Goal: Information Seeking & Learning: Find specific fact

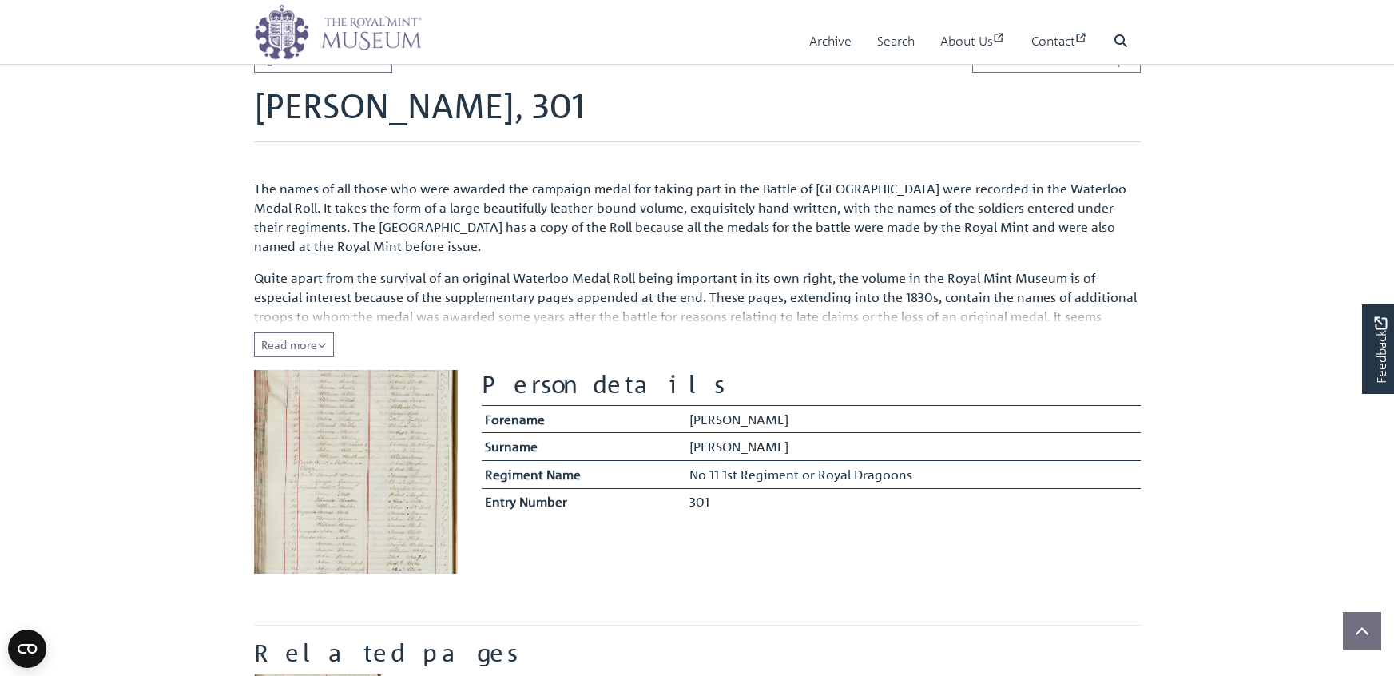
scroll to position [217, 0]
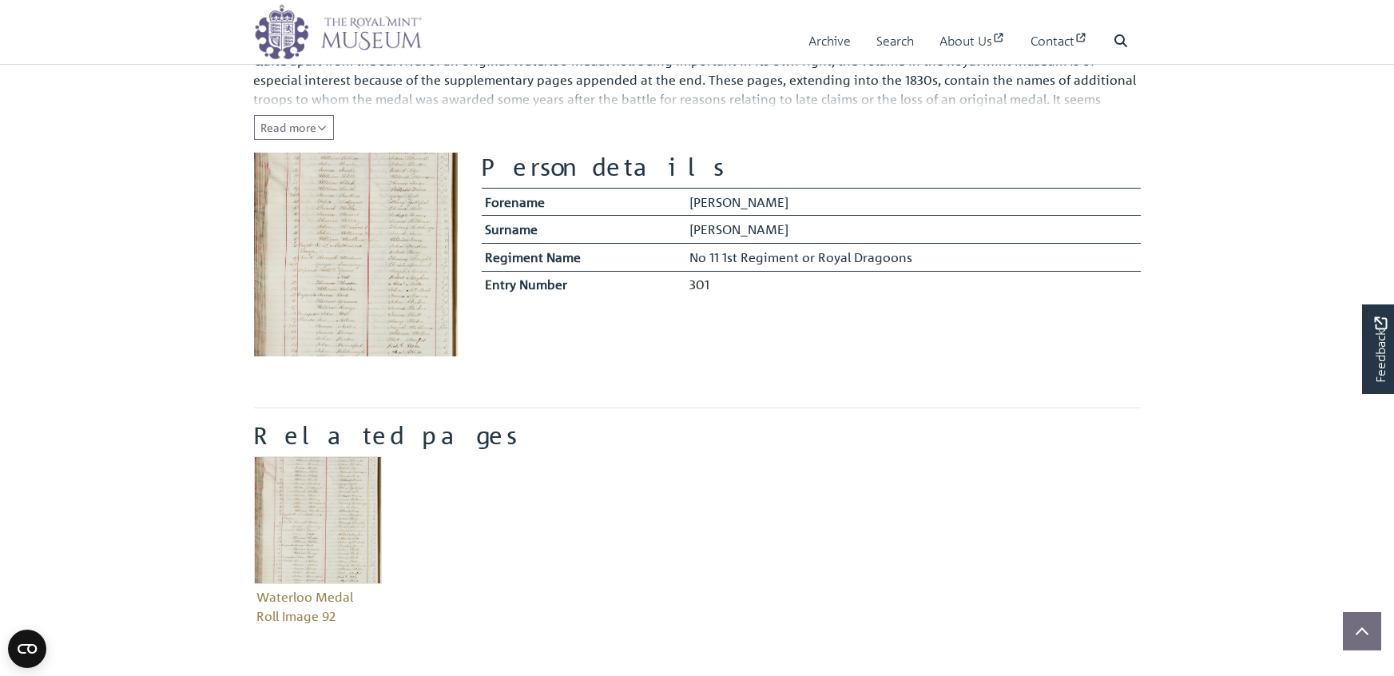
click at [383, 306] on img at bounding box center [356, 255] width 204 height 204
click at [327, 134] on span "Read more" at bounding box center [294, 127] width 66 height 14
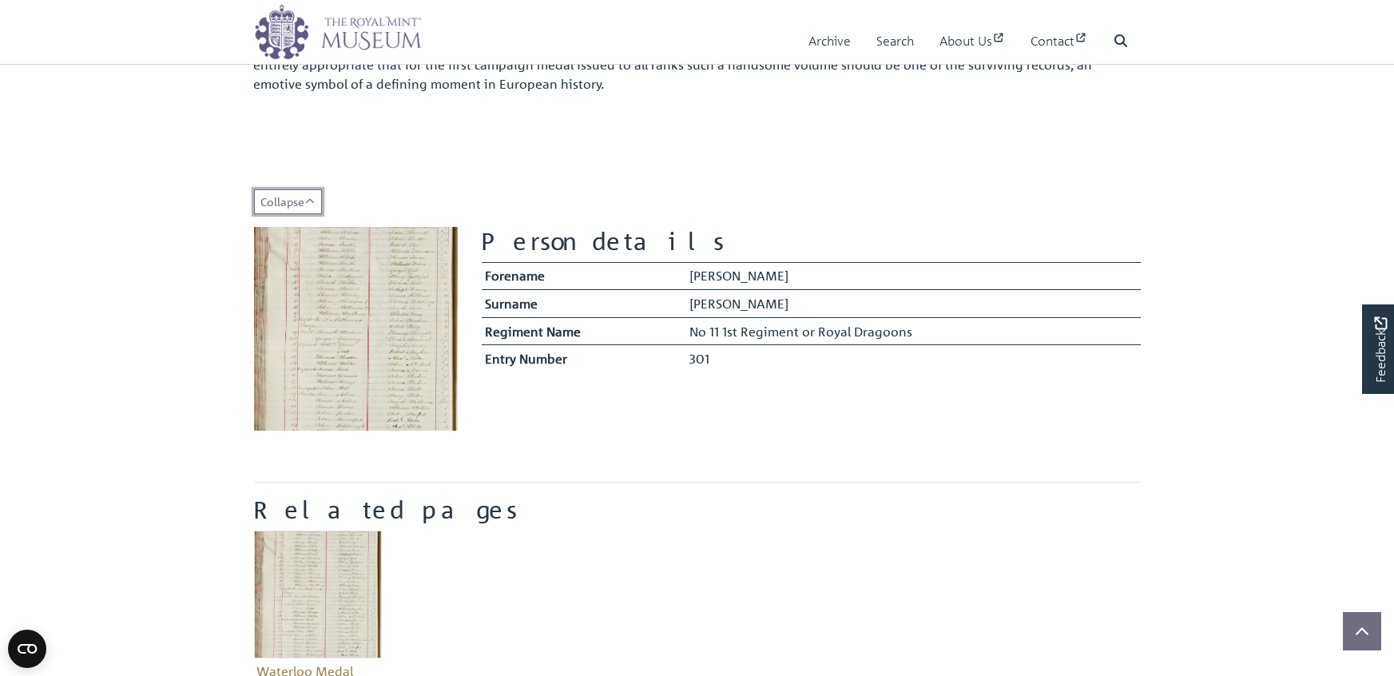
scroll to position [274, 0]
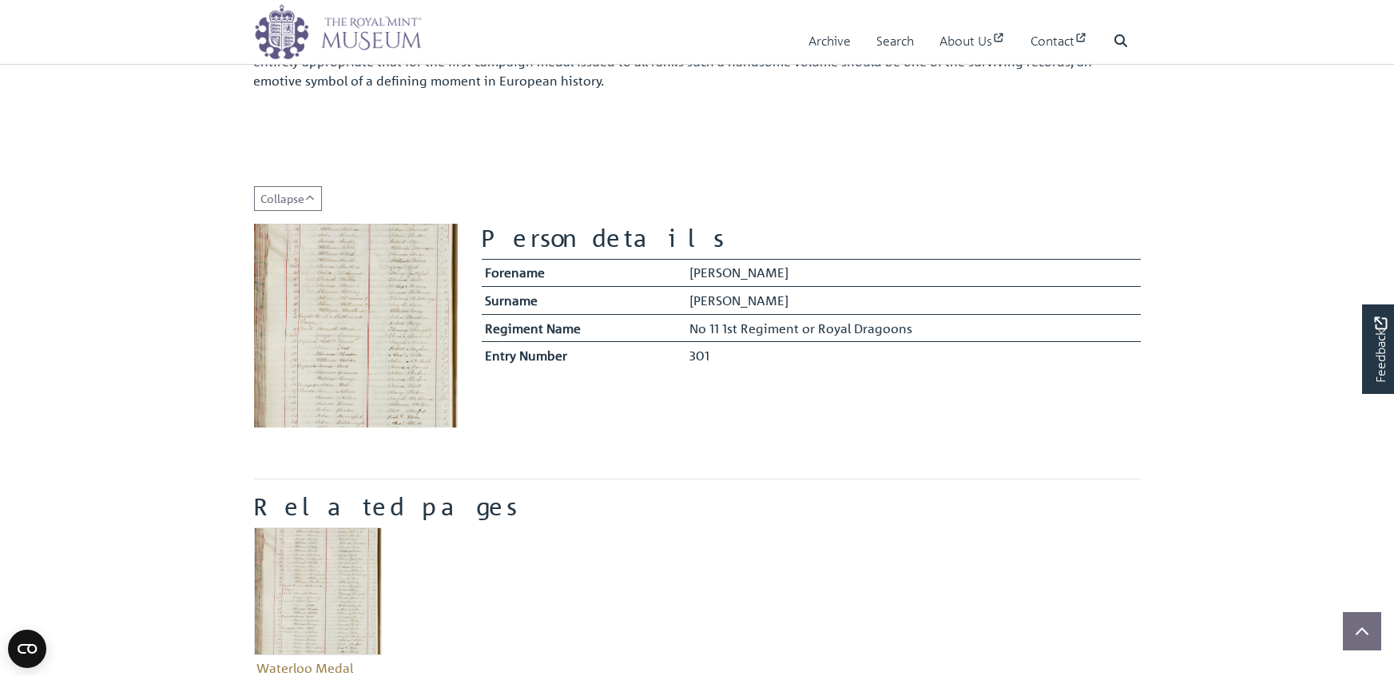
click at [338, 364] on img at bounding box center [356, 326] width 204 height 204
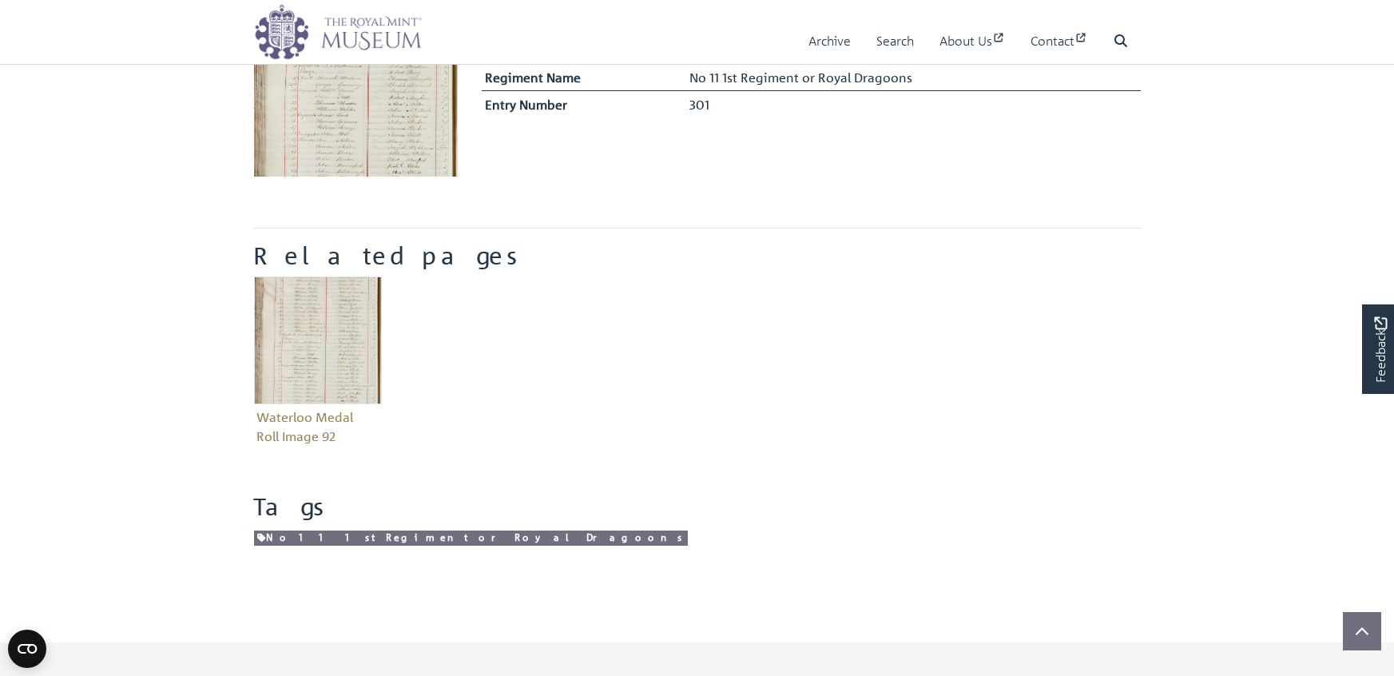
scroll to position [539, 0]
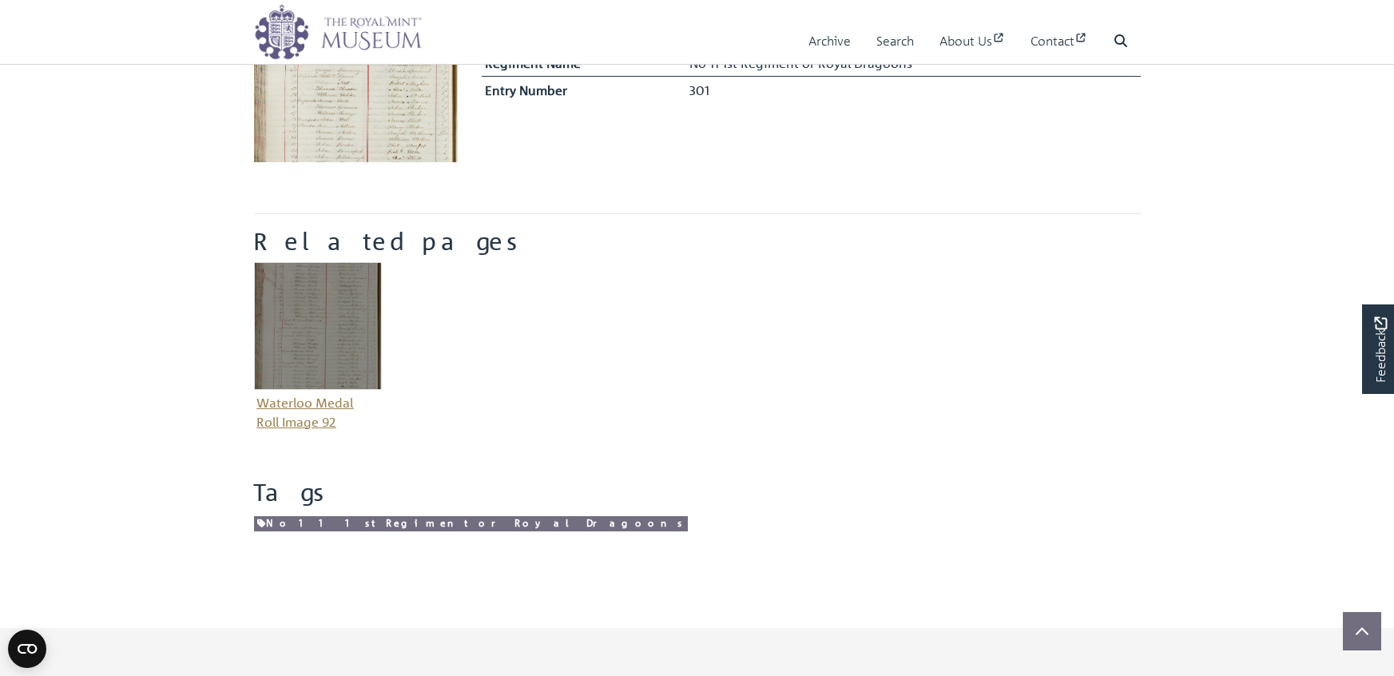
click at [354, 435] on figure "Waterloo Medal Roll Image 92" at bounding box center [318, 348] width 128 height 173
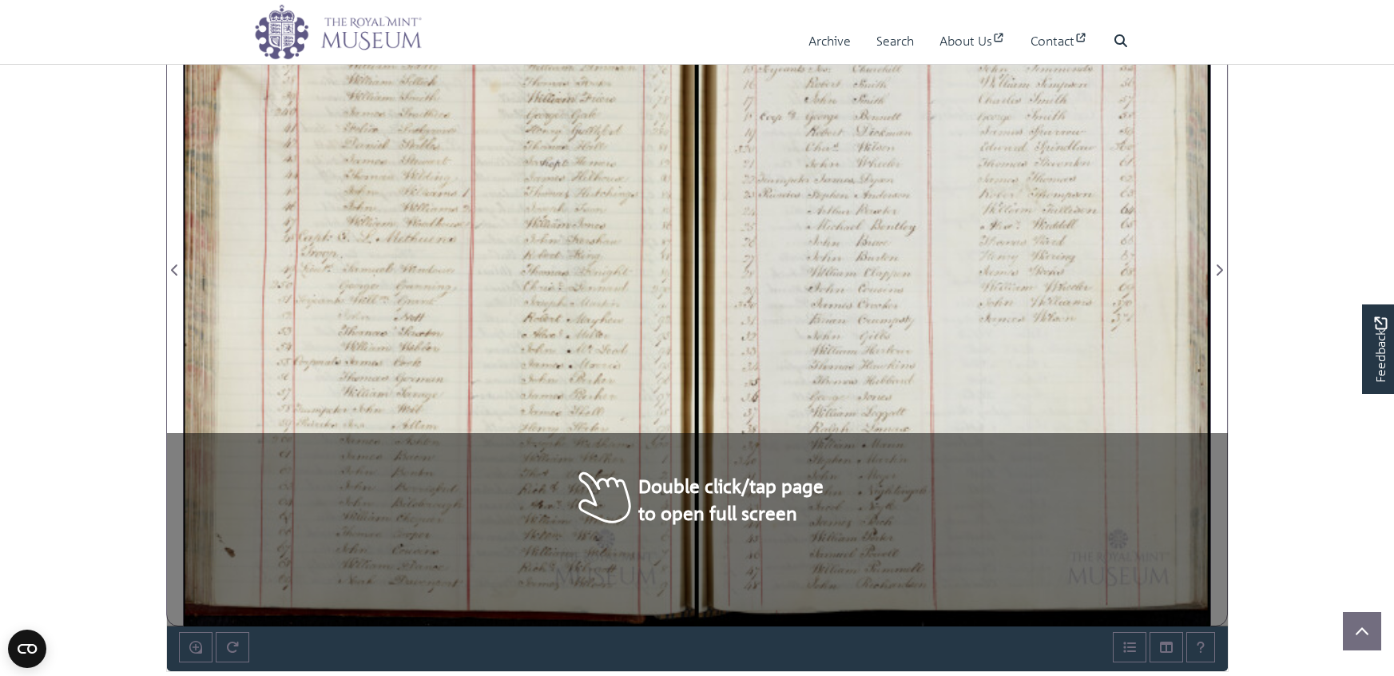
scroll to position [1146, 0]
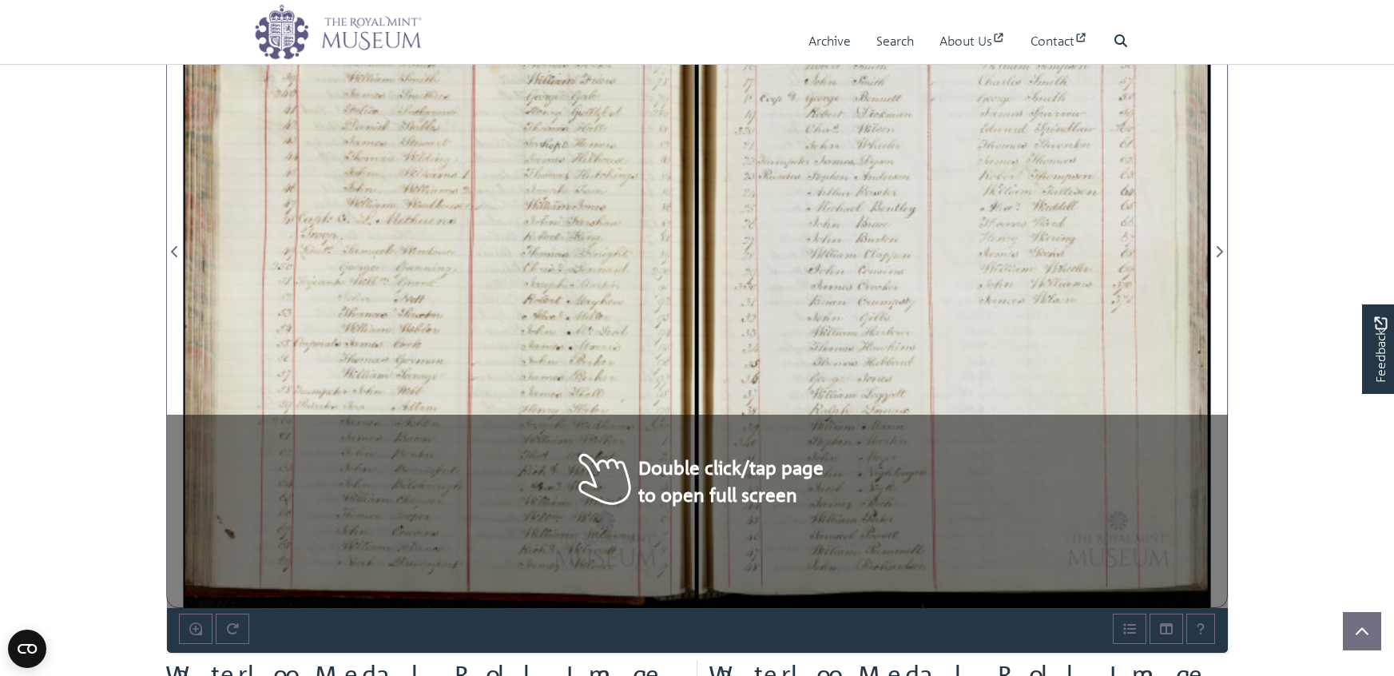
click at [573, 355] on div at bounding box center [440, 242] width 513 height 731
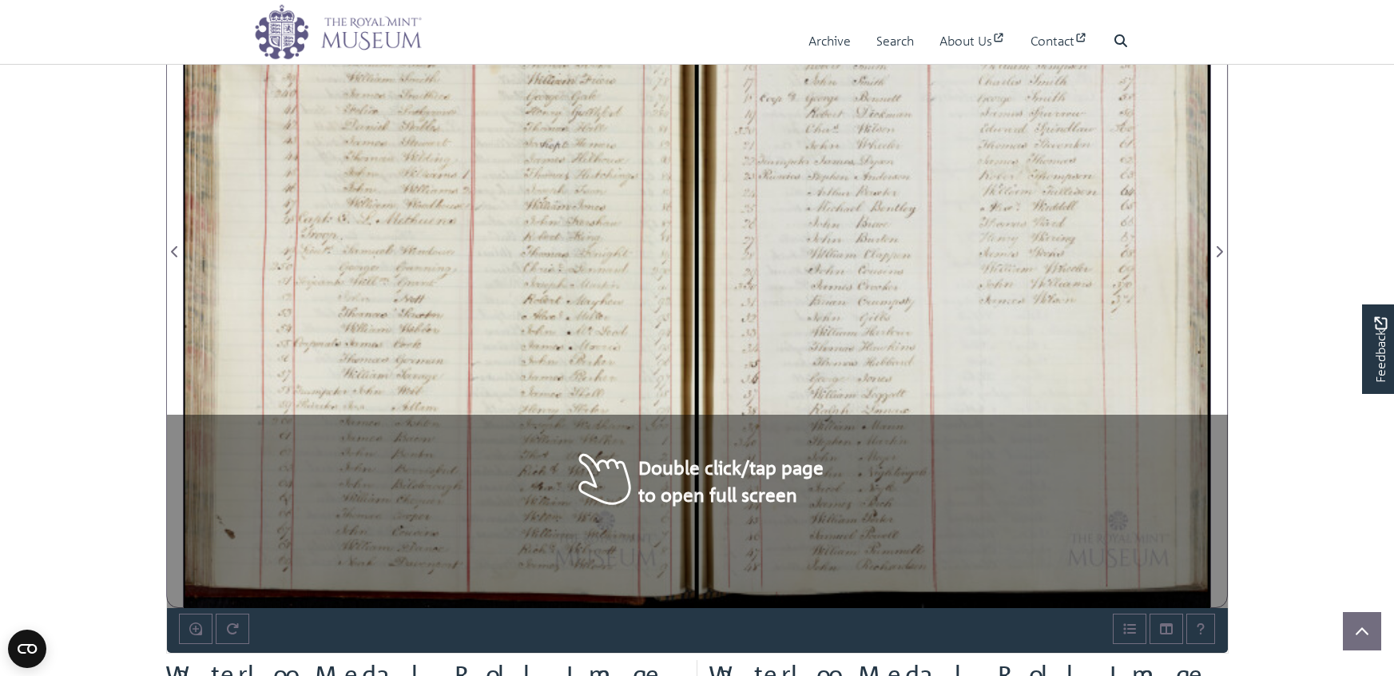
click at [573, 355] on div at bounding box center [440, 242] width 513 height 731
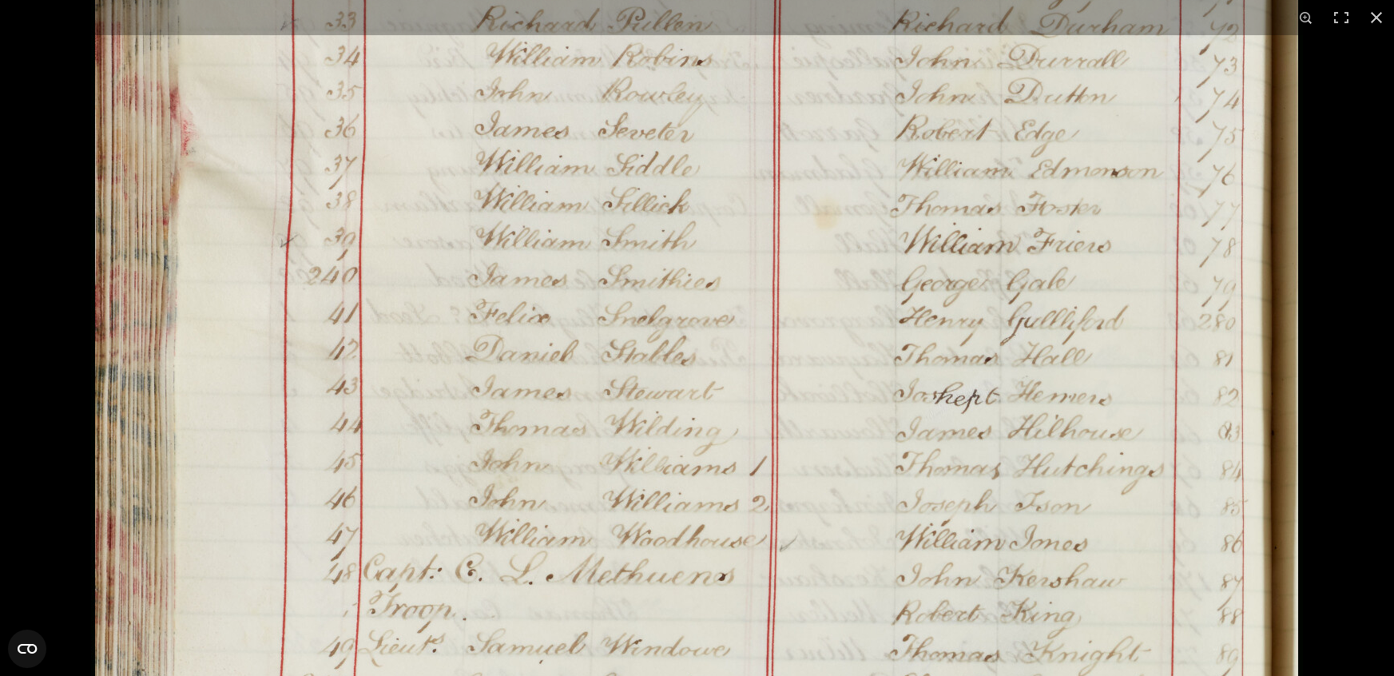
click at [578, 310] on img at bounding box center [697, 627] width 1212 height 1726
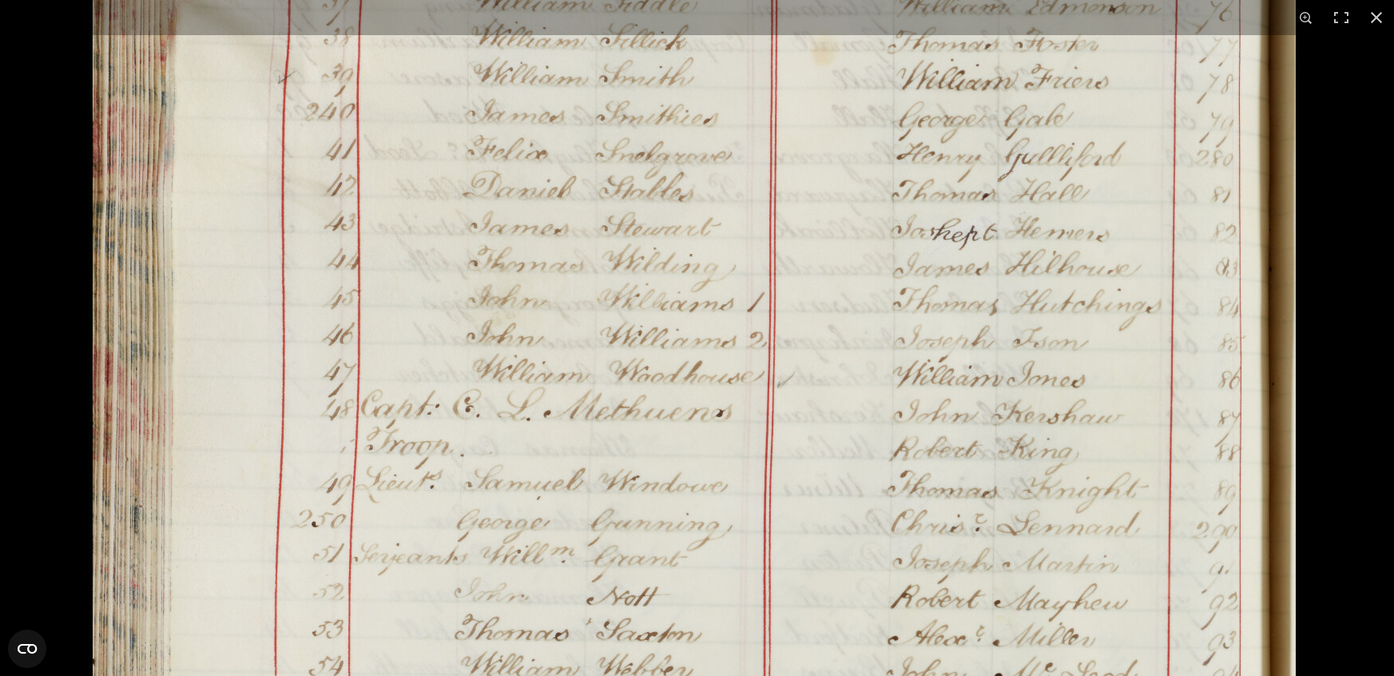
click at [661, 345] on img at bounding box center [695, 464] width 1212 height 1726
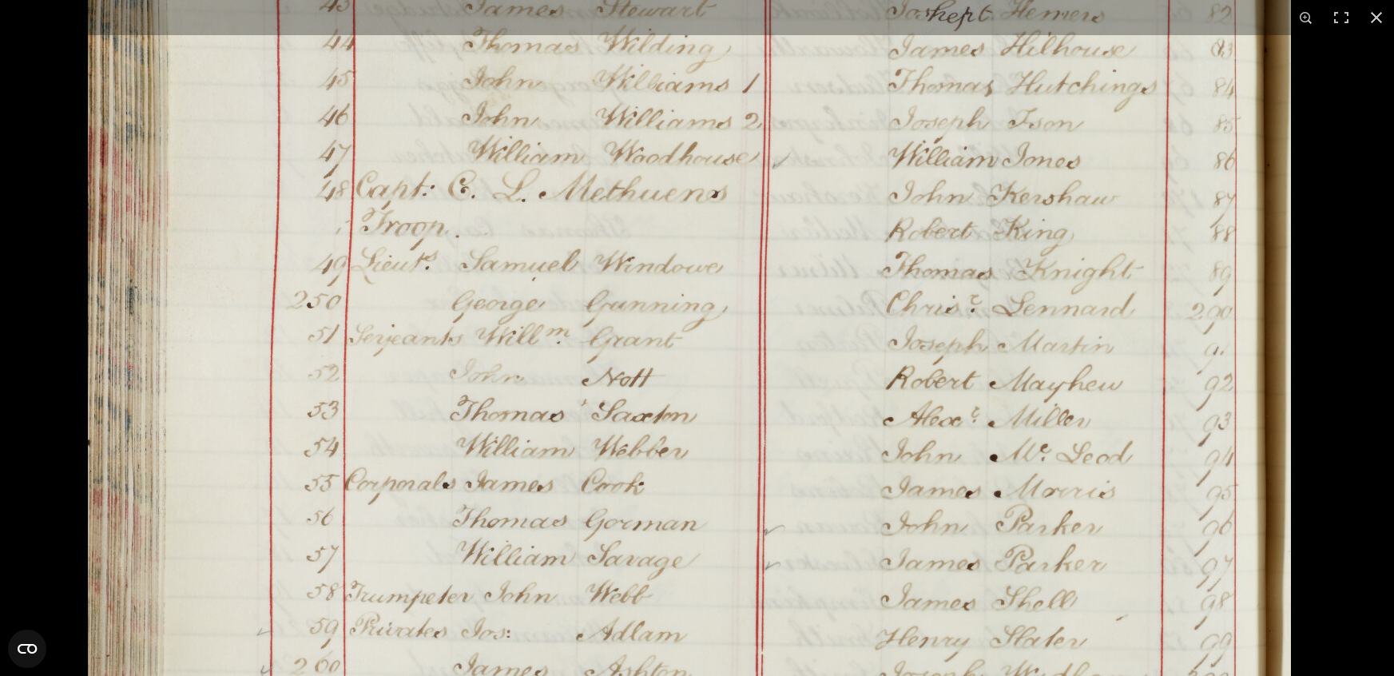
click at [614, 296] on img at bounding box center [690, 245] width 1212 height 1726
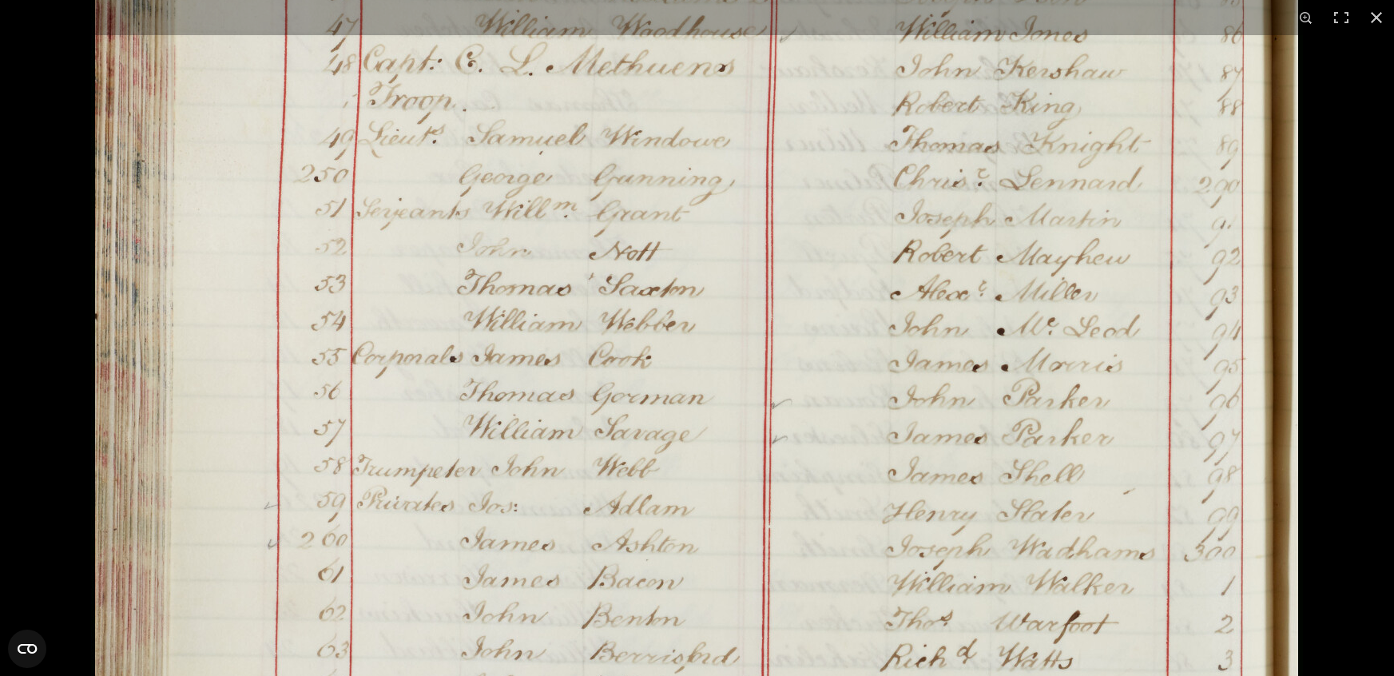
click at [590, 375] on img at bounding box center [697, 118] width 1212 height 1726
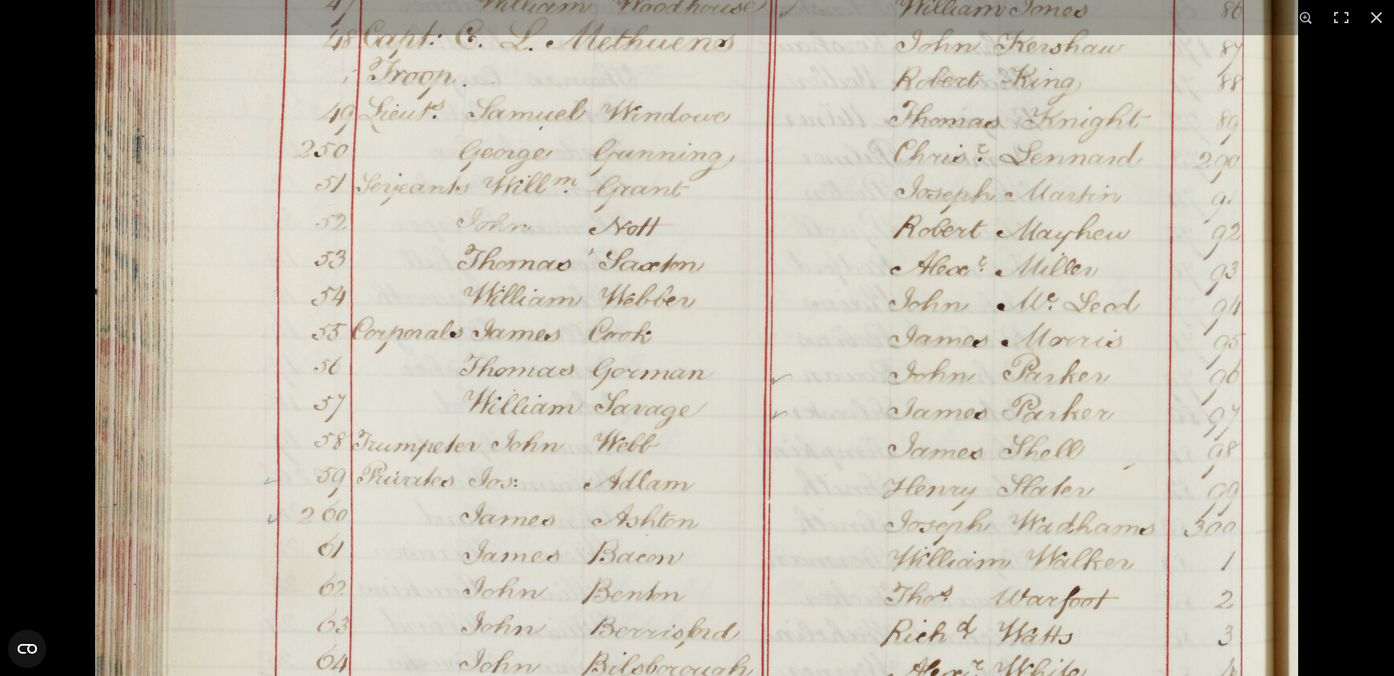
click at [570, 479] on img at bounding box center [697, 94] width 1212 height 1726
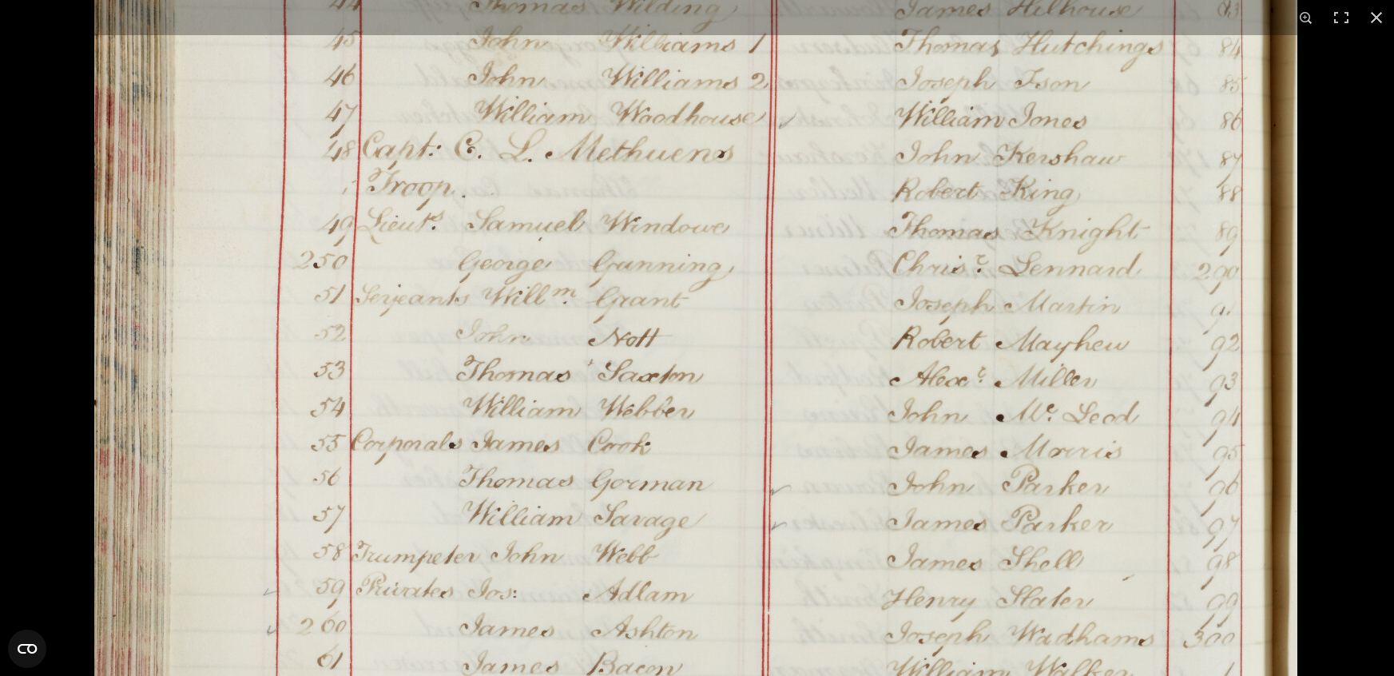
click at [554, 420] on img at bounding box center [696, 205] width 1212 height 1726
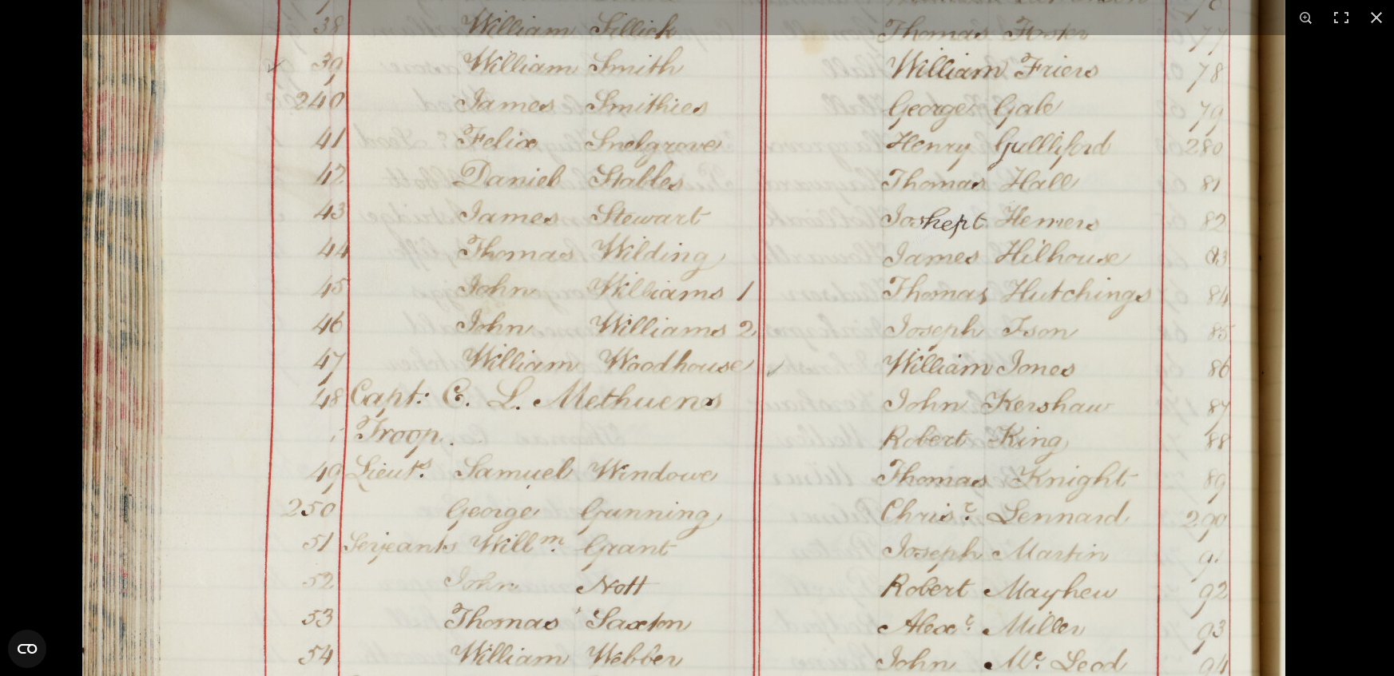
click at [510, 377] on img at bounding box center [684, 452] width 1212 height 1726
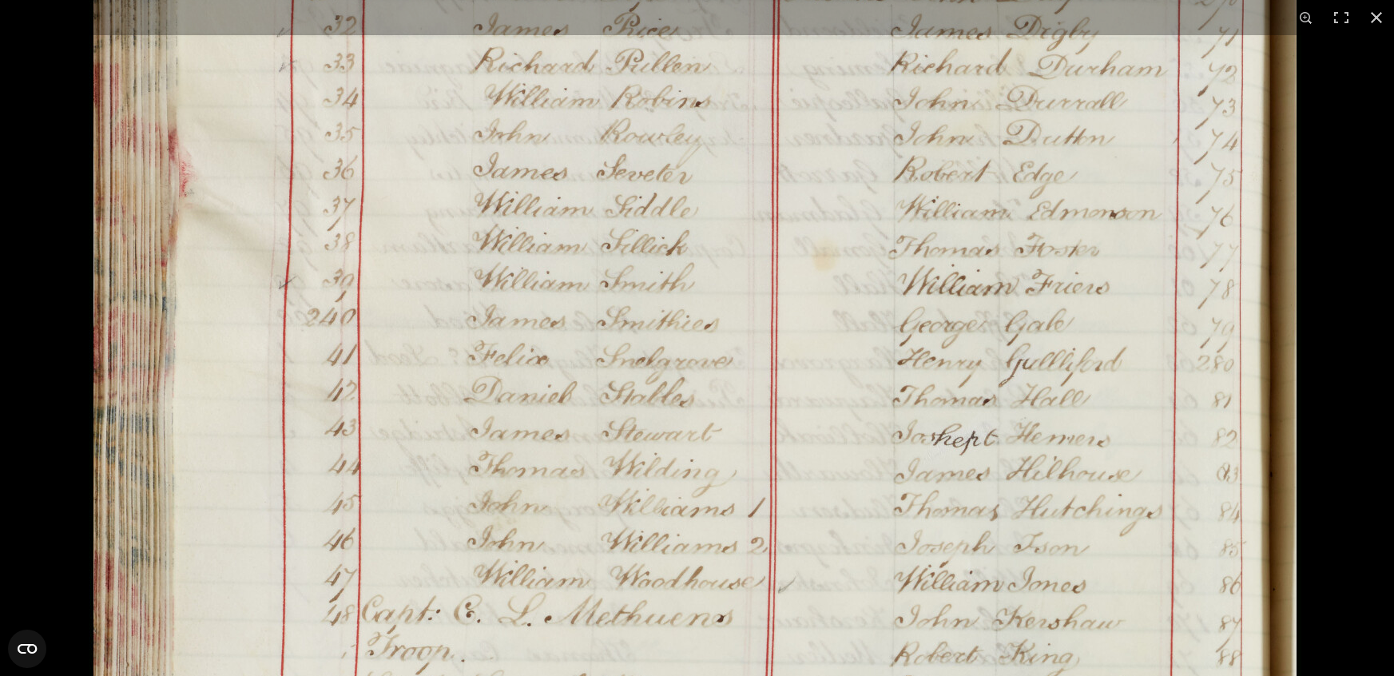
click at [613, 368] on img at bounding box center [695, 669] width 1212 height 1726
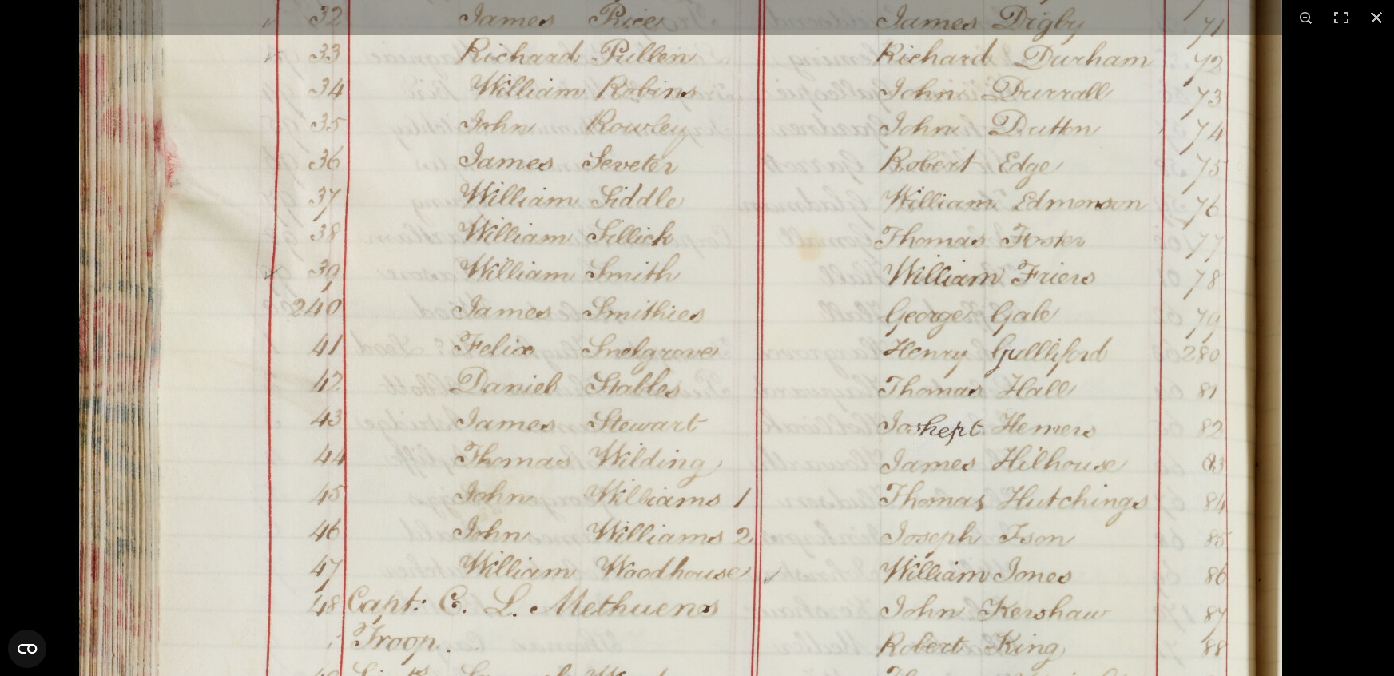
click at [742, 279] on img at bounding box center [681, 659] width 1212 height 1726
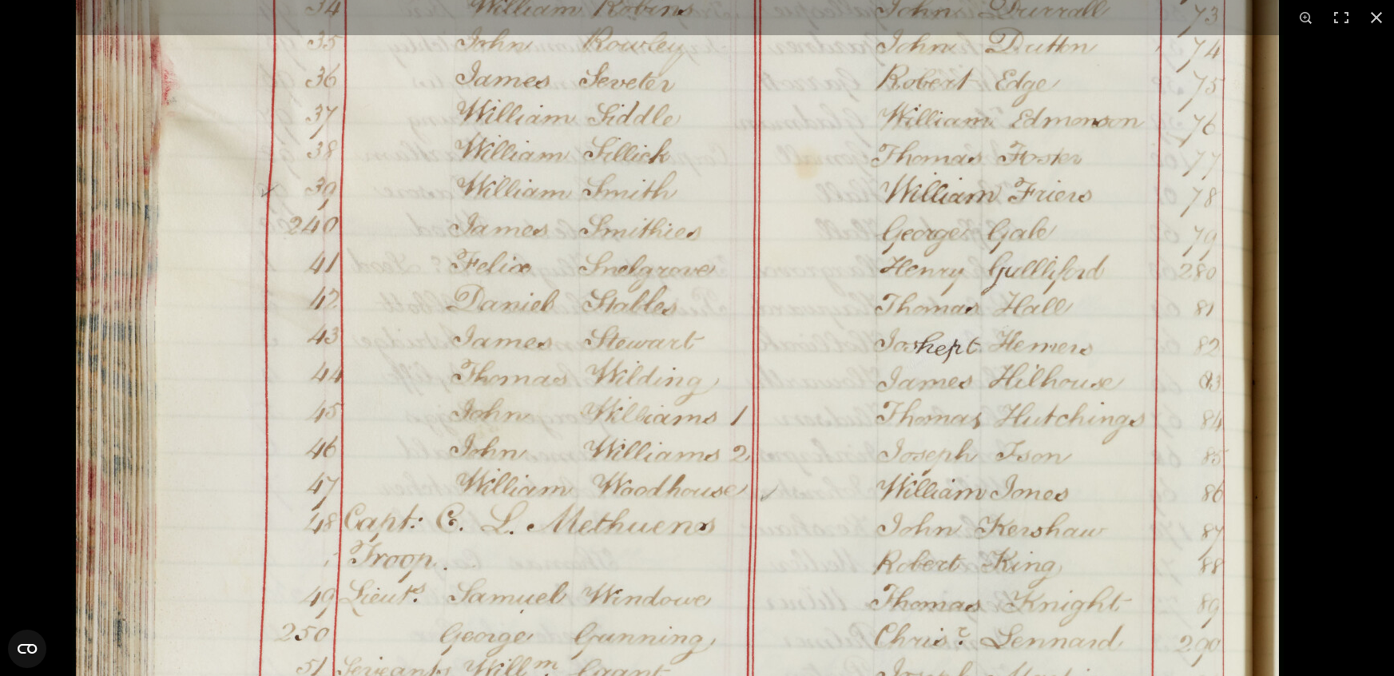
click at [796, 162] on img at bounding box center [678, 577] width 1212 height 1726
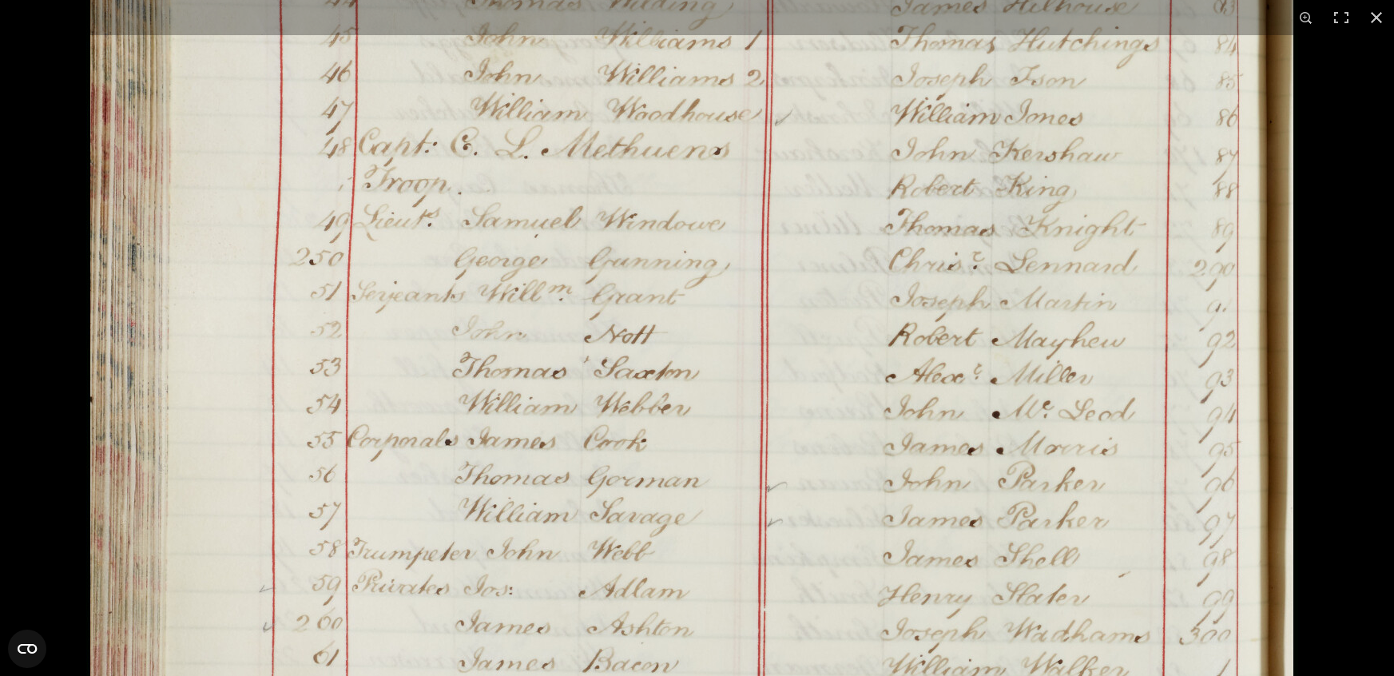
click at [865, 197] on img at bounding box center [692, 202] width 1212 height 1726
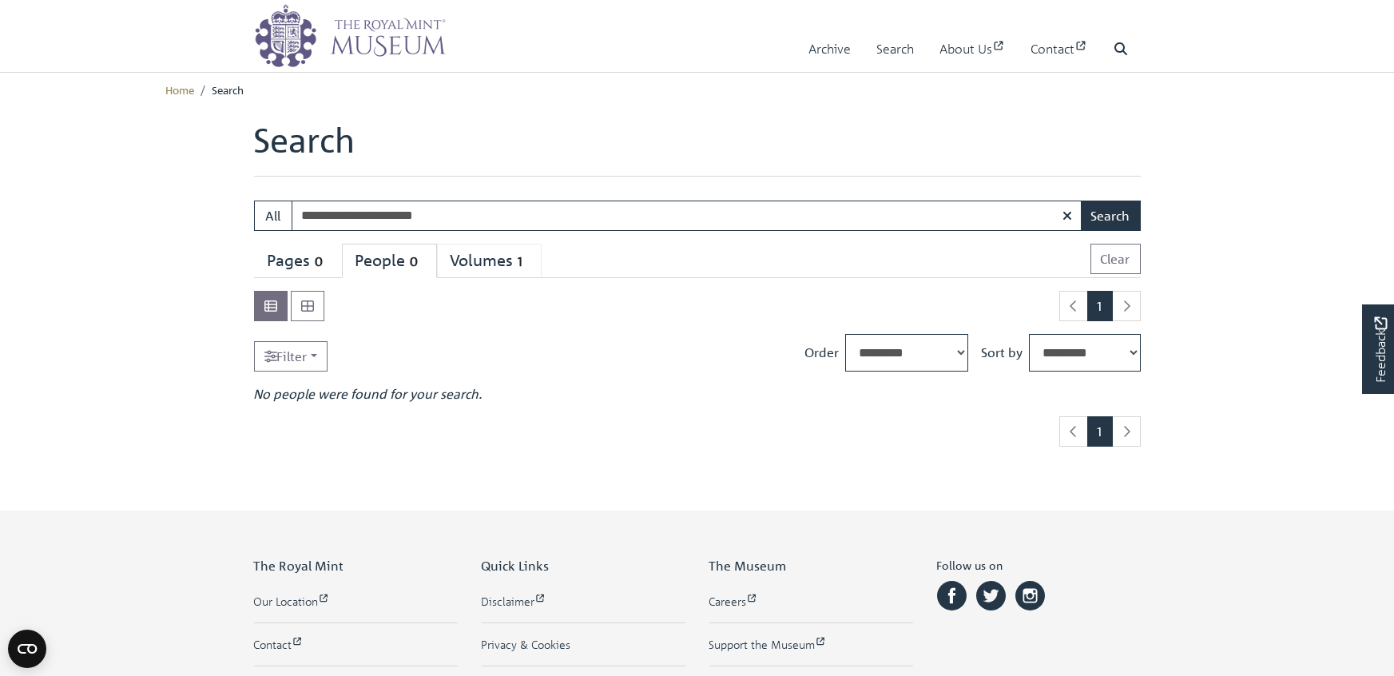
click at [528, 271] on div "Volumes 1" at bounding box center [489, 261] width 77 height 20
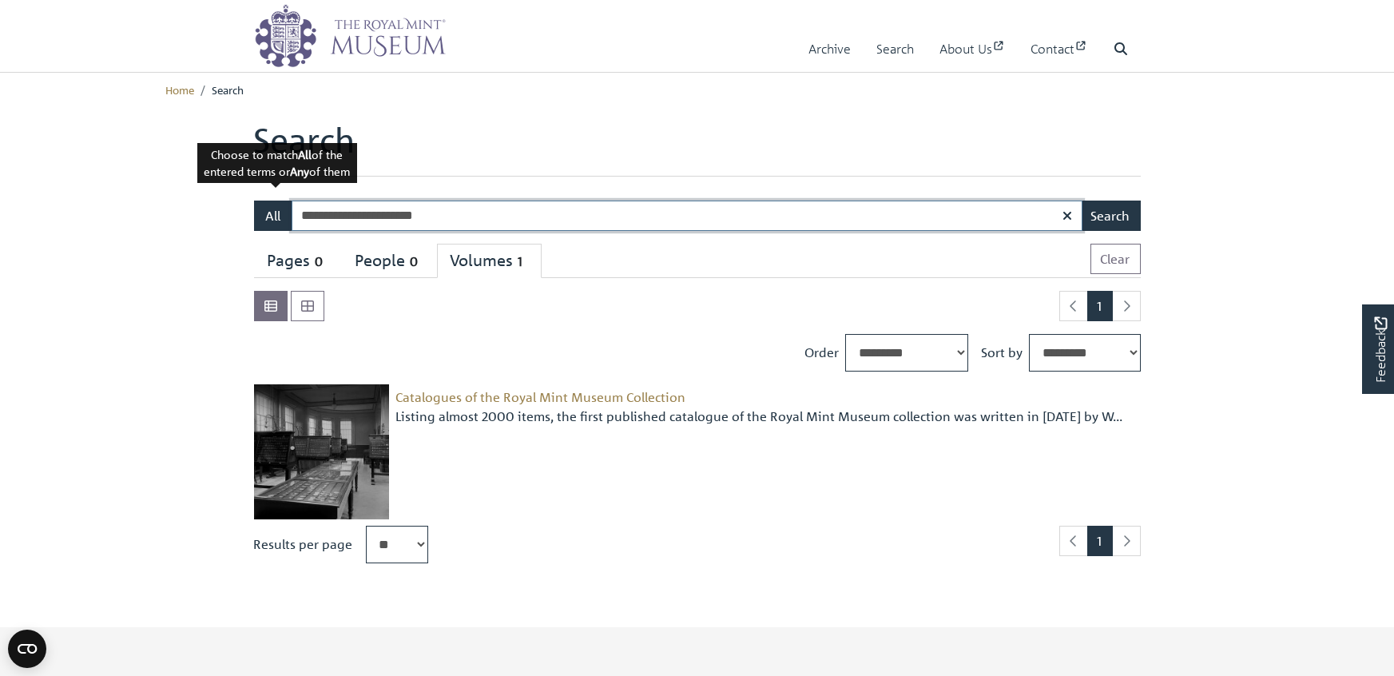
drag, startPoint x: 382, startPoint y: 242, endPoint x: 295, endPoint y: 236, distance: 87.3
click at [295, 231] on div "**********" at bounding box center [697, 216] width 887 height 30
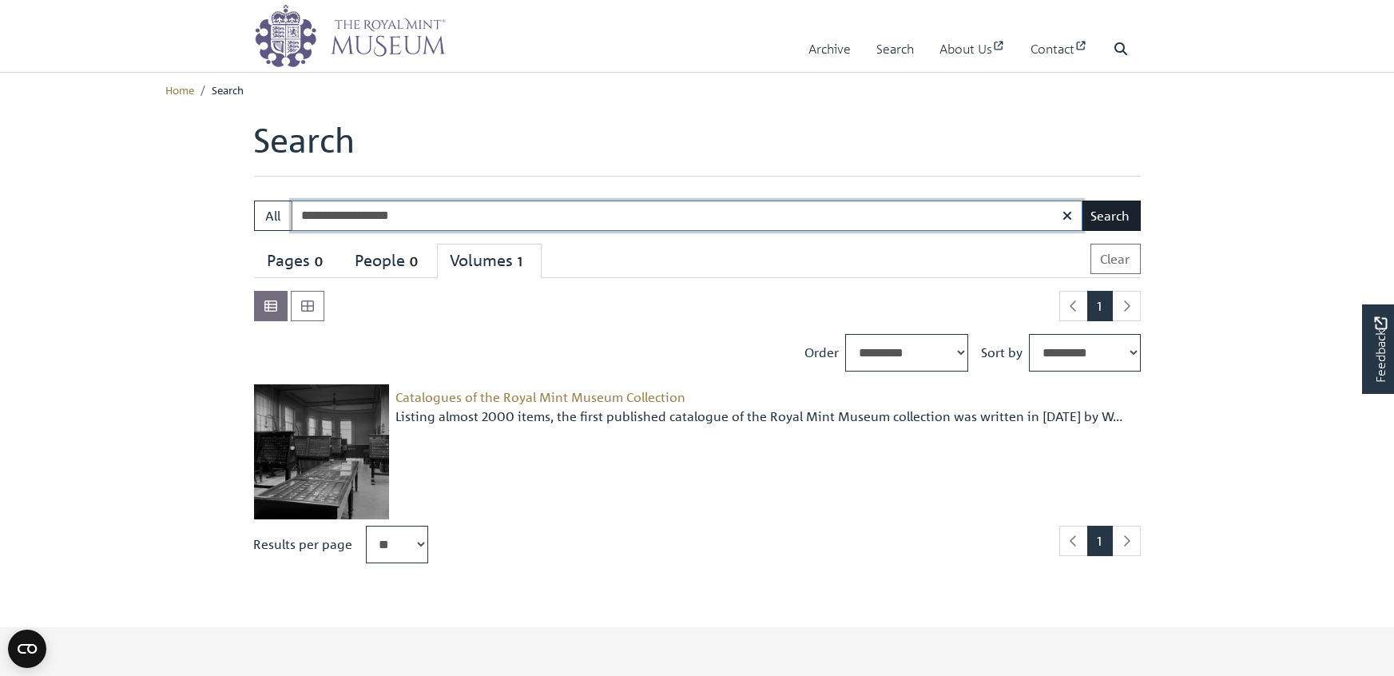
type input "**********"
click at [1106, 231] on button "Search" at bounding box center [1111, 216] width 60 height 30
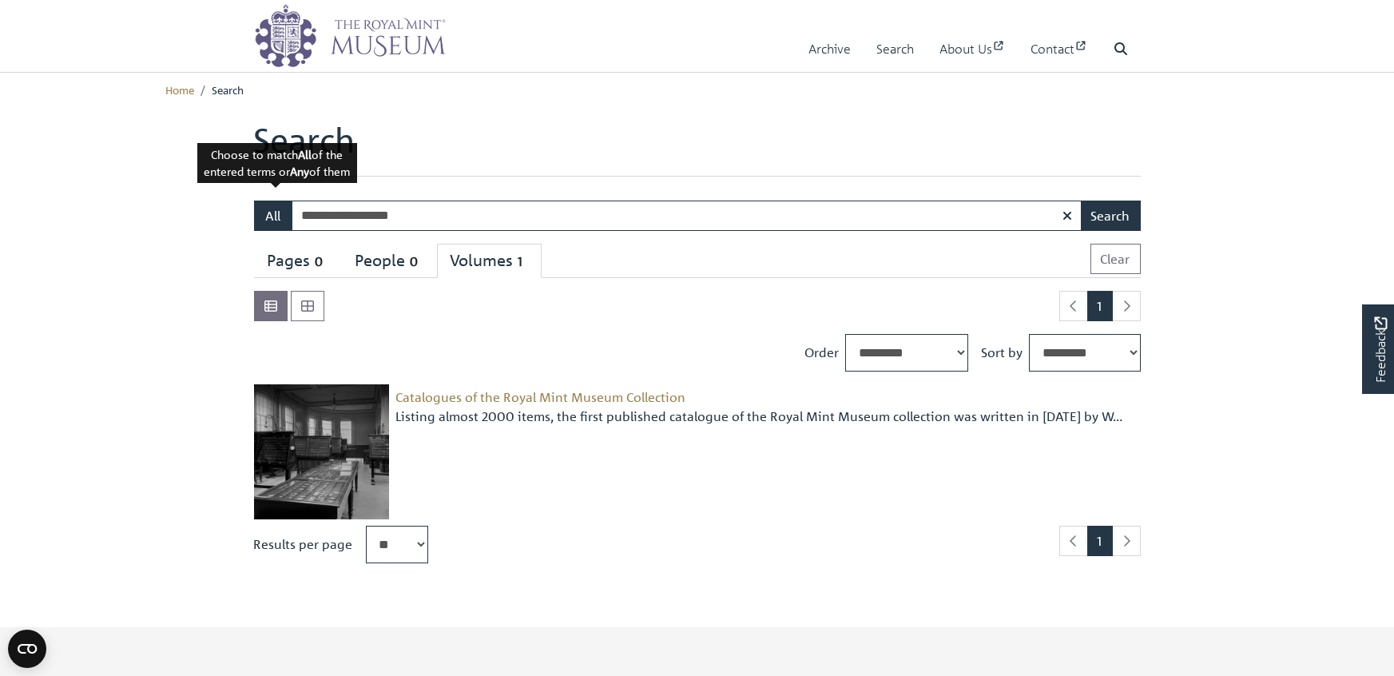
drag, startPoint x: 348, startPoint y: 240, endPoint x: 265, endPoint y: 222, distance: 84.3
click at [265, 222] on div "**********" at bounding box center [697, 216] width 887 height 30
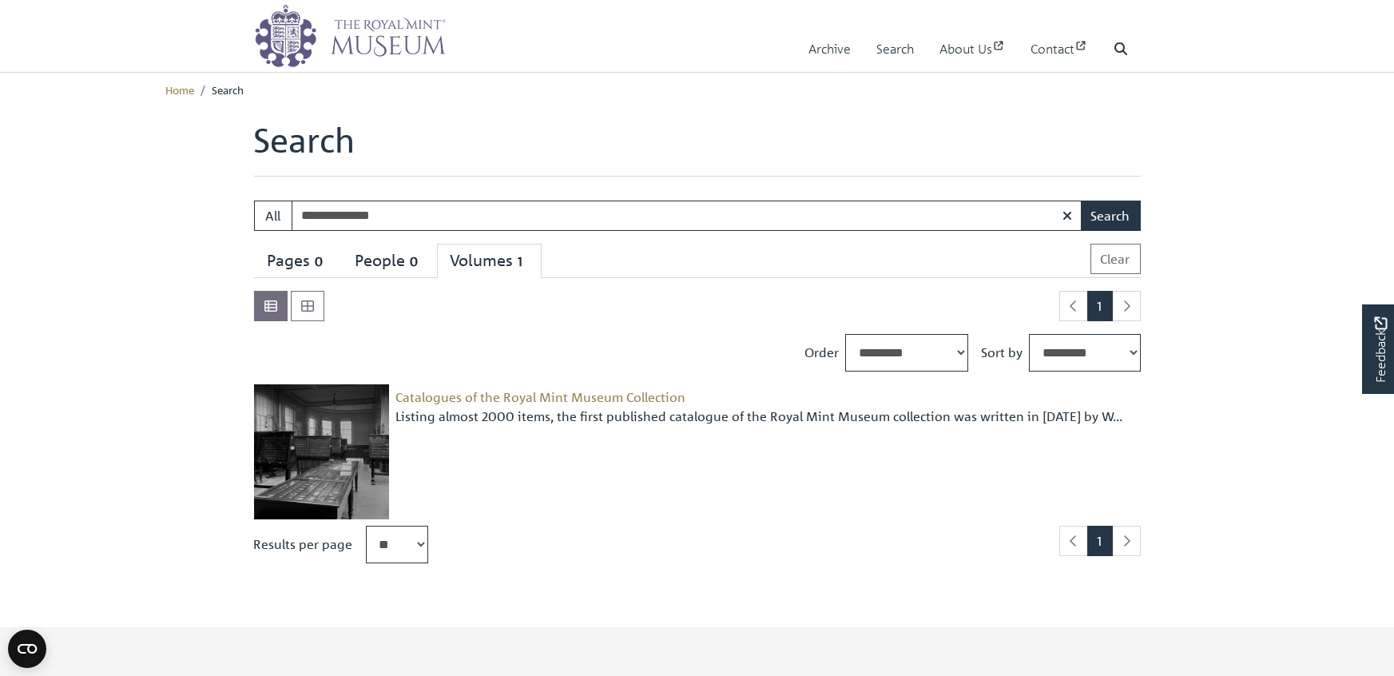
click at [492, 231] on input "**********" at bounding box center [687, 216] width 791 height 30
type input "**********"
click at [1098, 231] on button "Search" at bounding box center [1111, 216] width 60 height 30
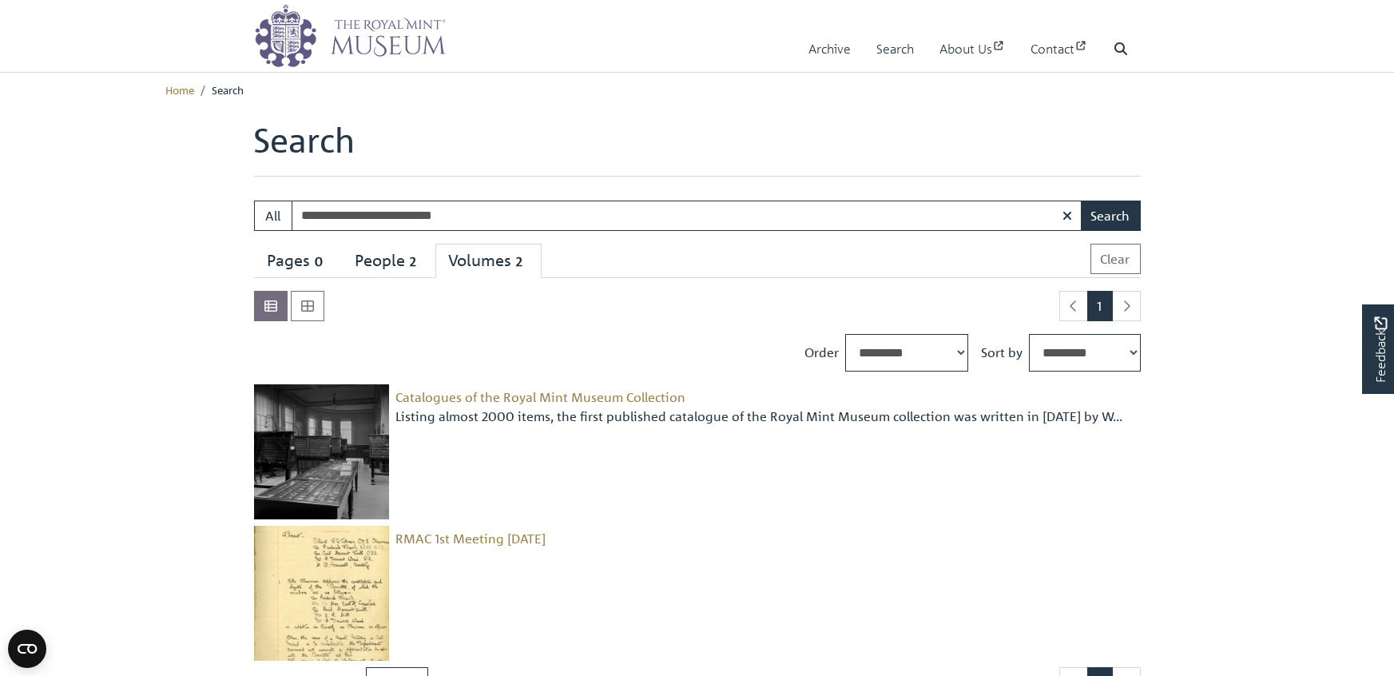
click at [457, 231] on input "**********" at bounding box center [687, 216] width 791 height 30
type input "**********"
click at [1081, 201] on button "Search" at bounding box center [1111, 216] width 60 height 30
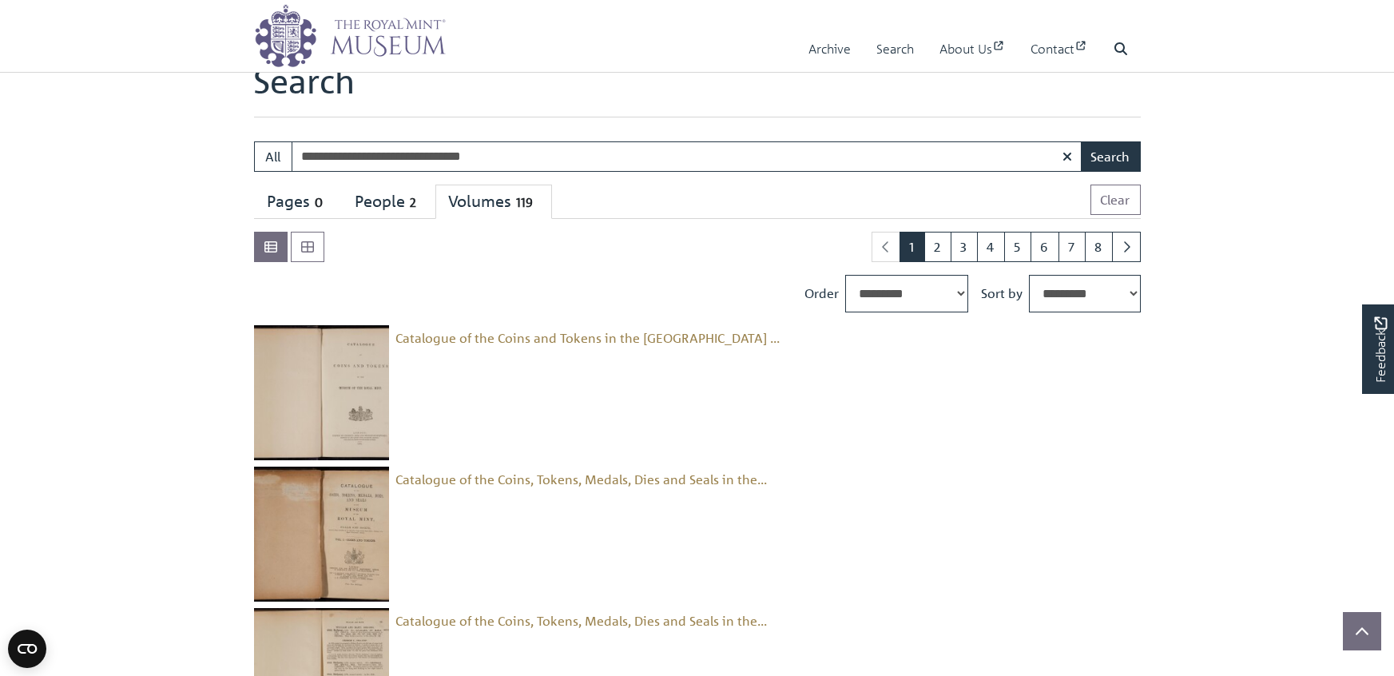
scroll to position [95, 0]
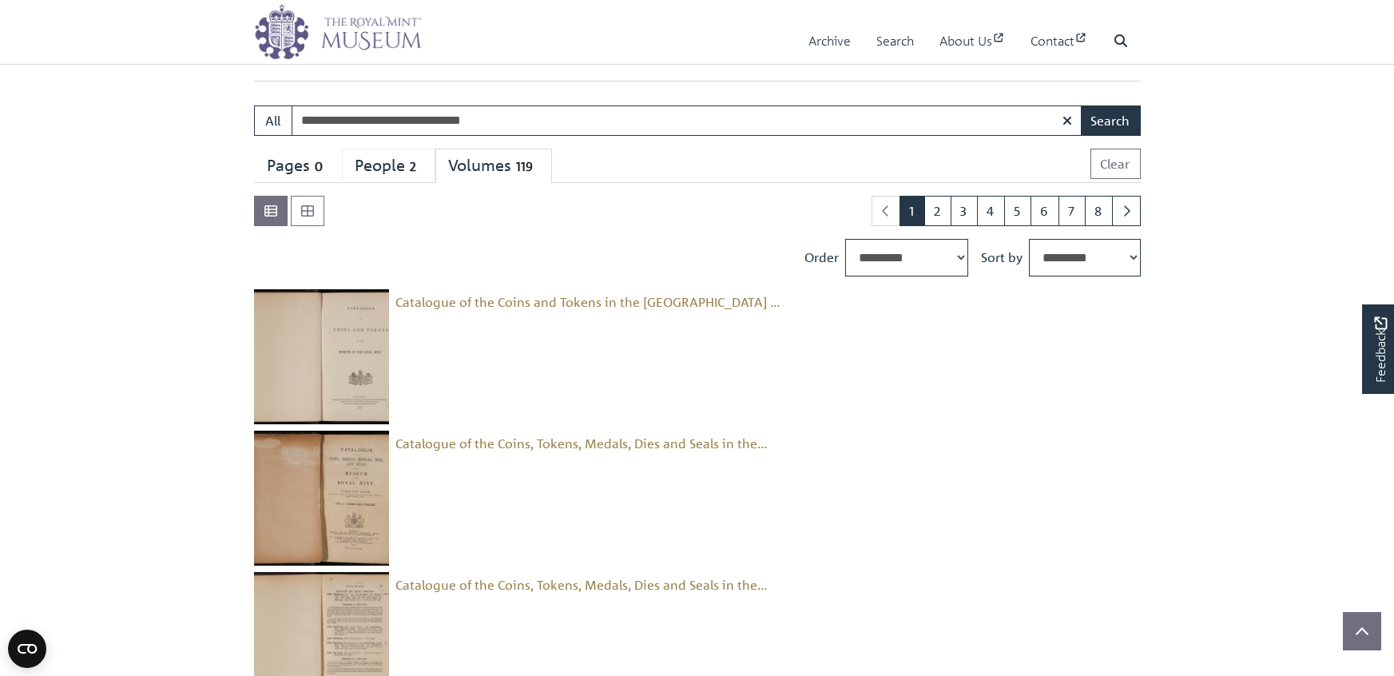
click at [422, 176] on div "People 2" at bounding box center [389, 166] width 66 height 20
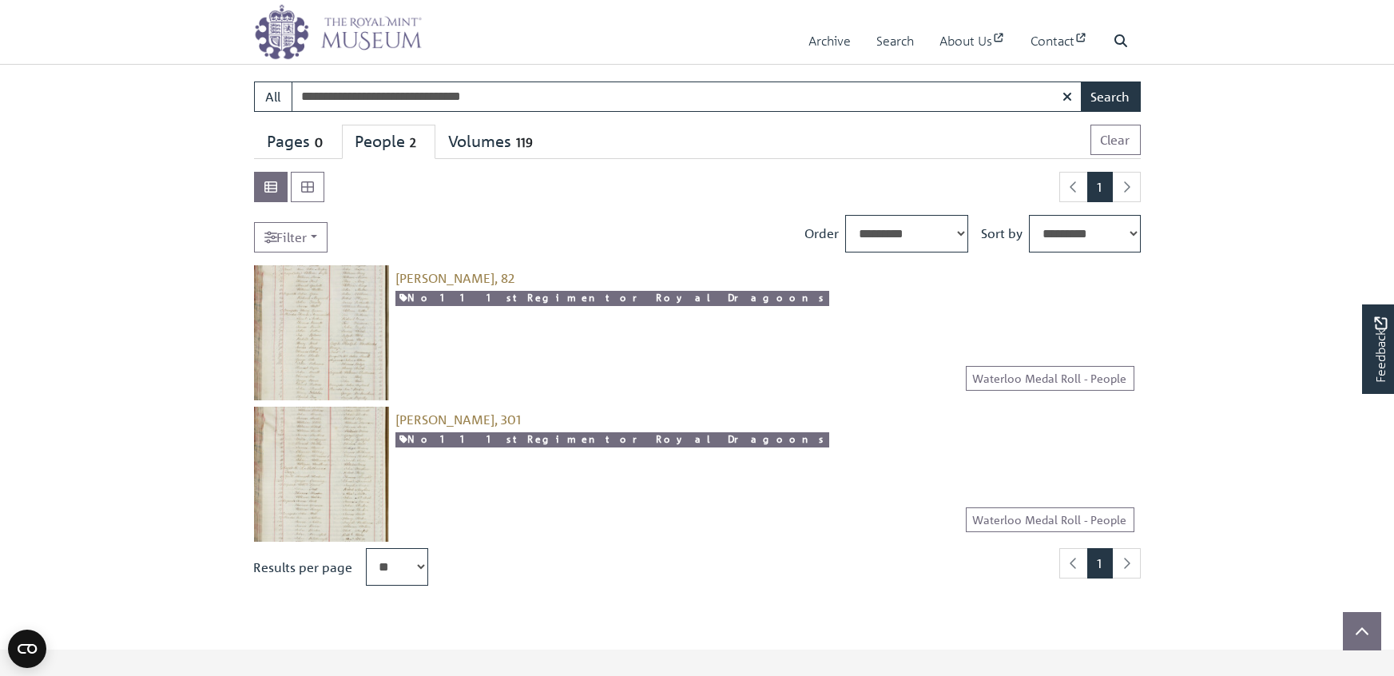
scroll to position [120, 0]
click at [460, 285] on span "[PERSON_NAME], 82" at bounding box center [454, 277] width 119 height 16
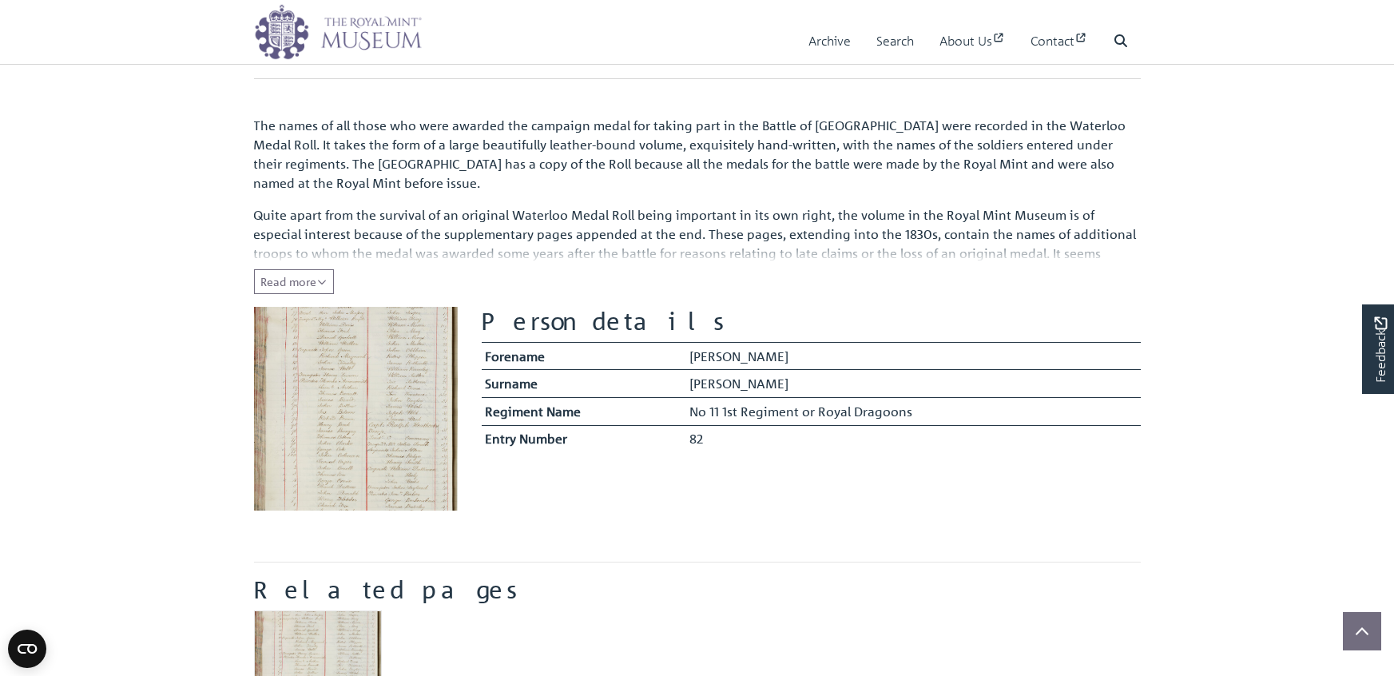
scroll to position [146, 0]
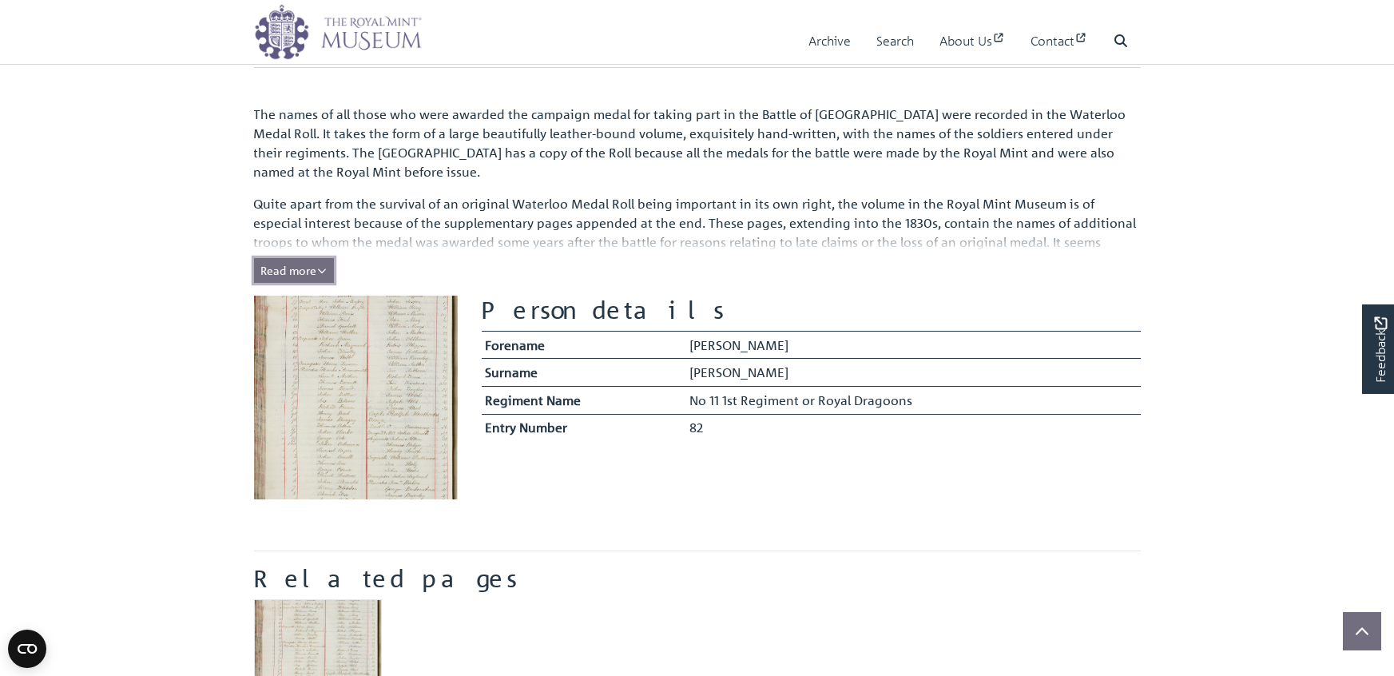
click at [326, 277] on span "Read more" at bounding box center [294, 270] width 66 height 14
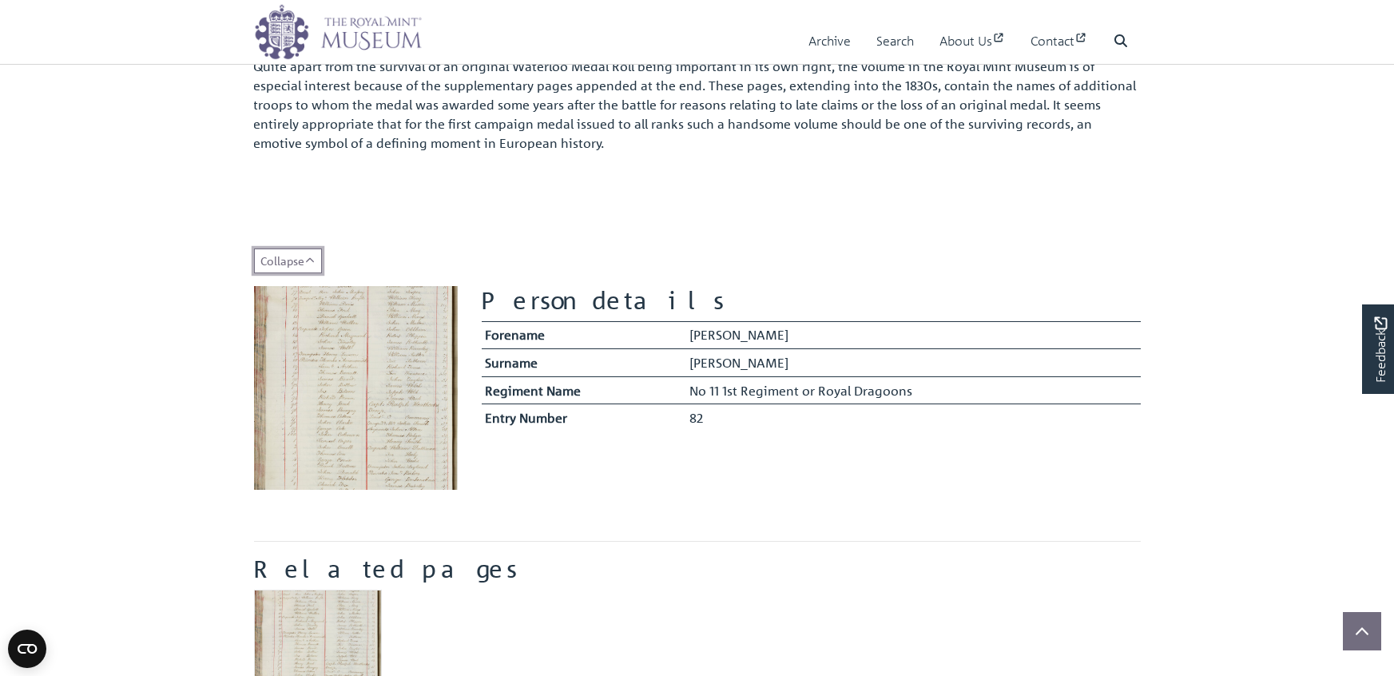
scroll to position [439, 0]
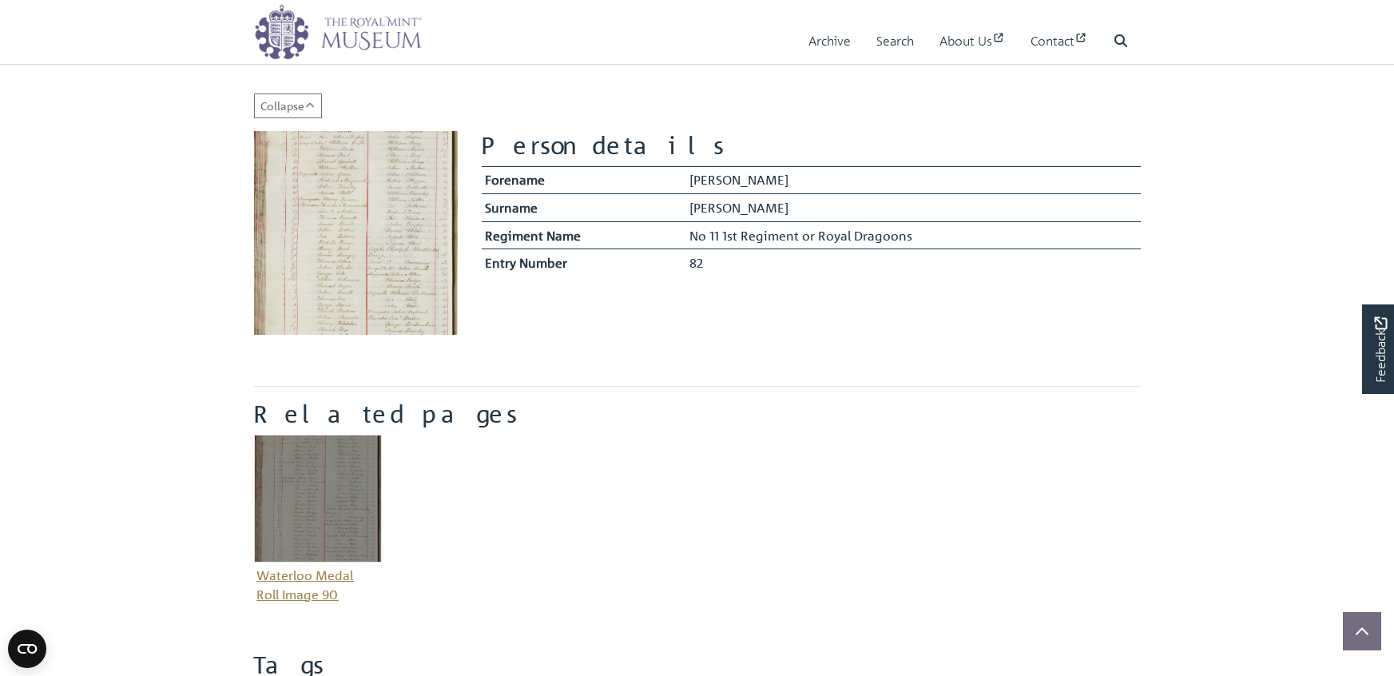
click at [320, 562] on img "Item related to this entity" at bounding box center [318, 499] width 128 height 128
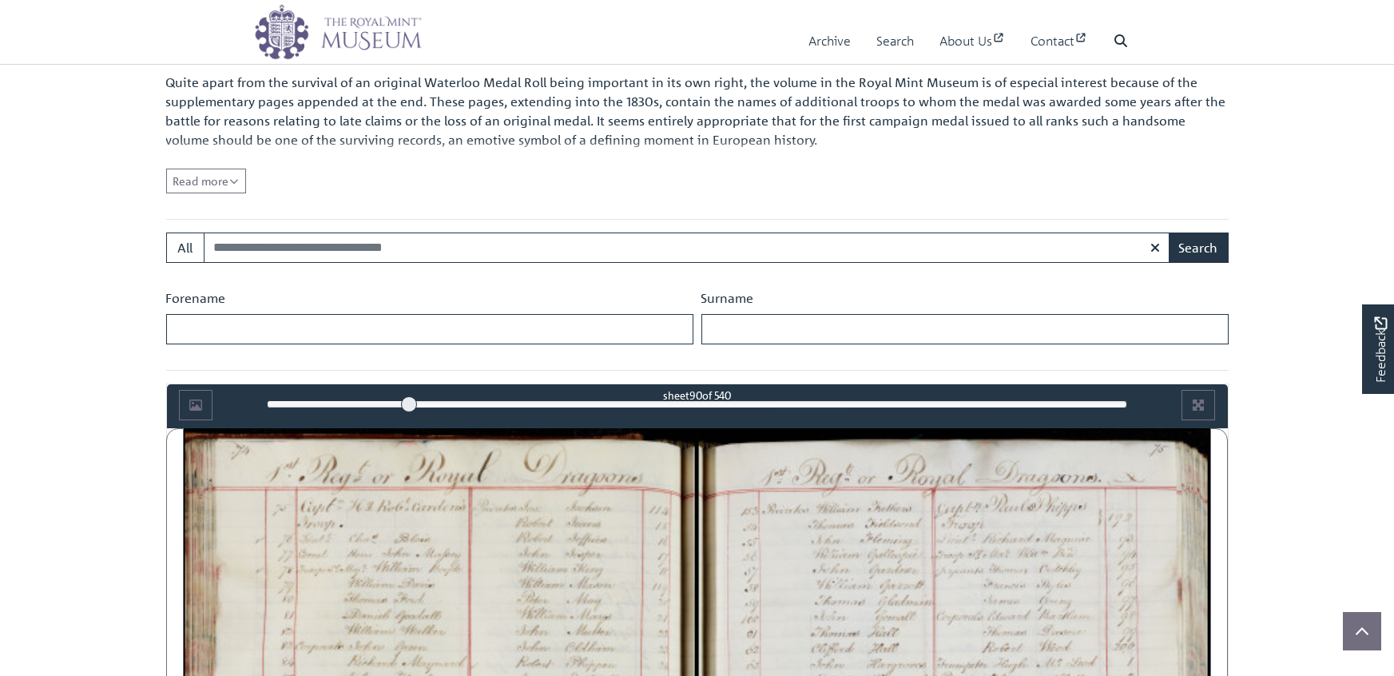
scroll to position [603, 0]
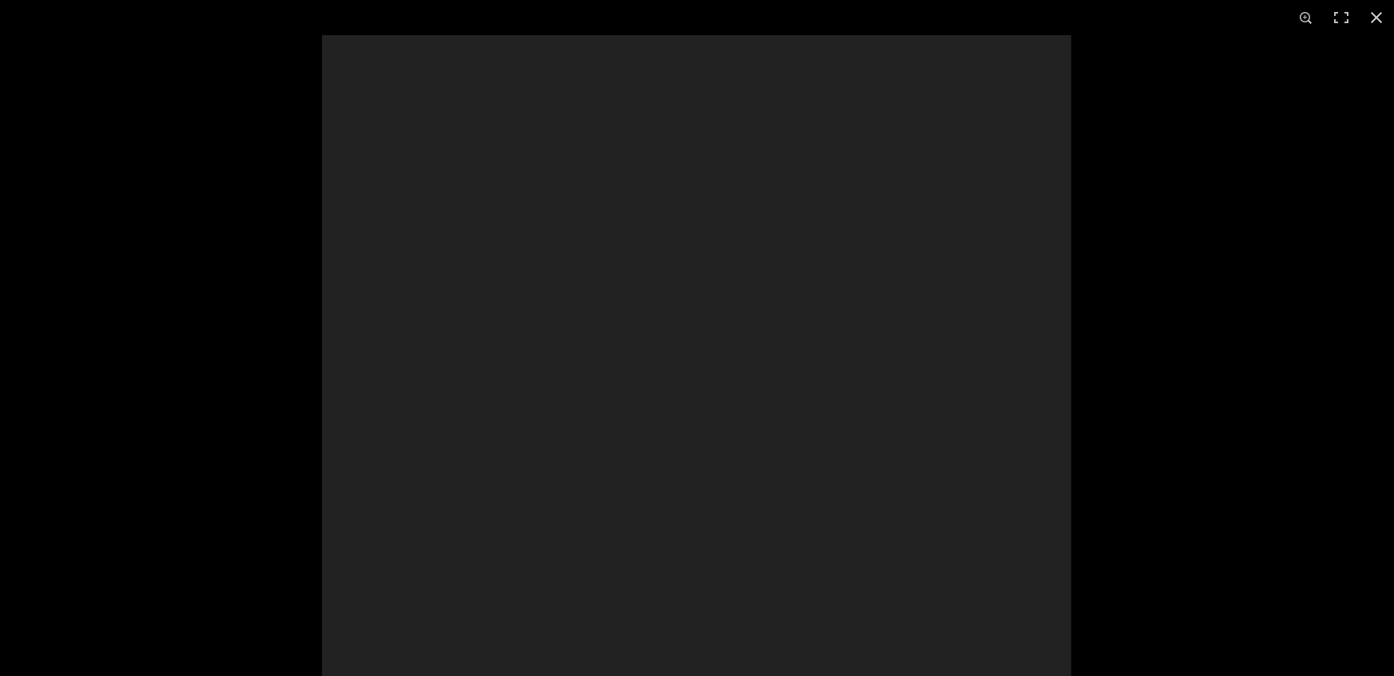
scroll to position [1018, 0]
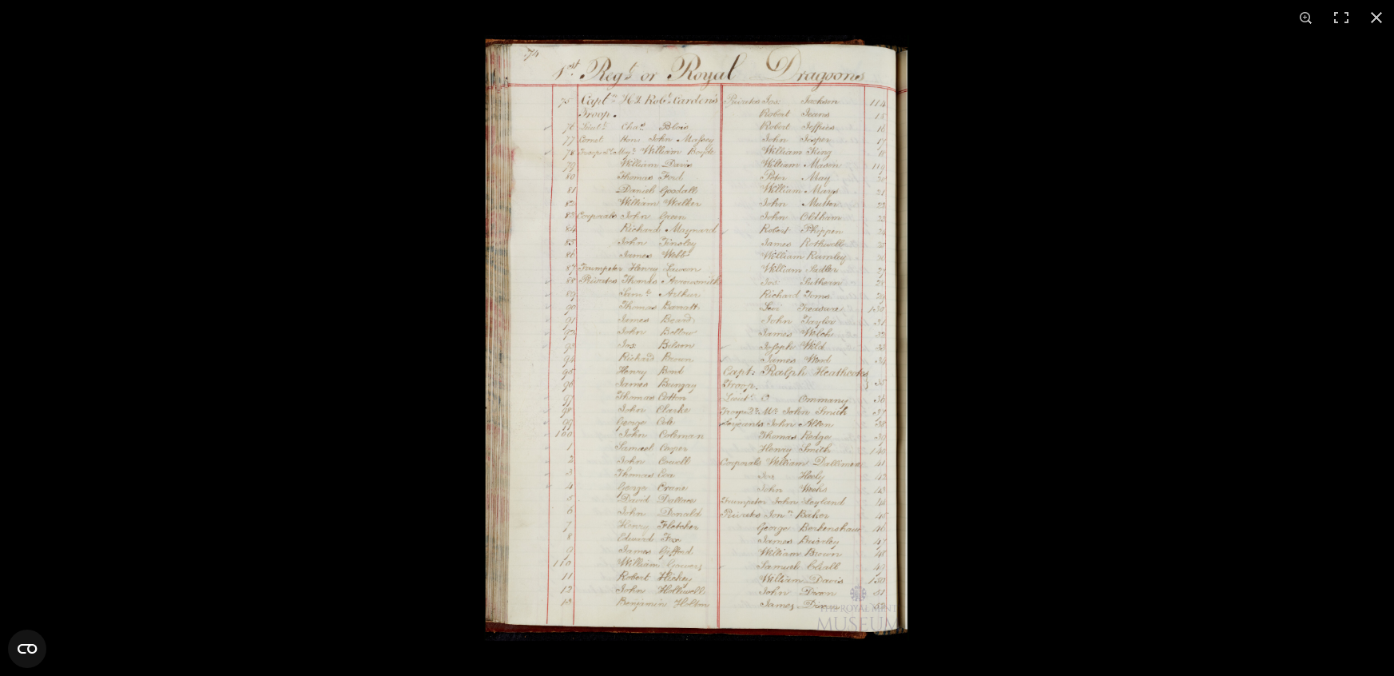
click at [622, 165] on img at bounding box center [696, 338] width 425 height 606
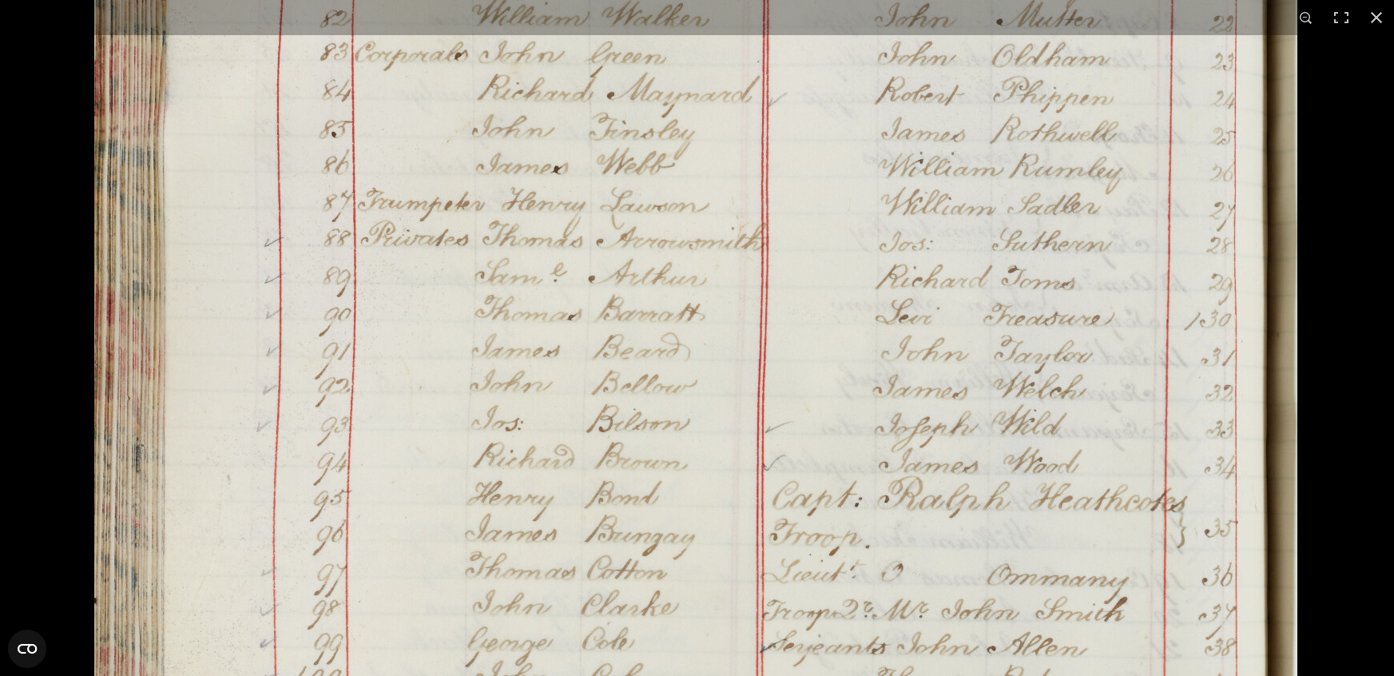
click at [525, 254] on img at bounding box center [696, 402] width 1212 height 1726
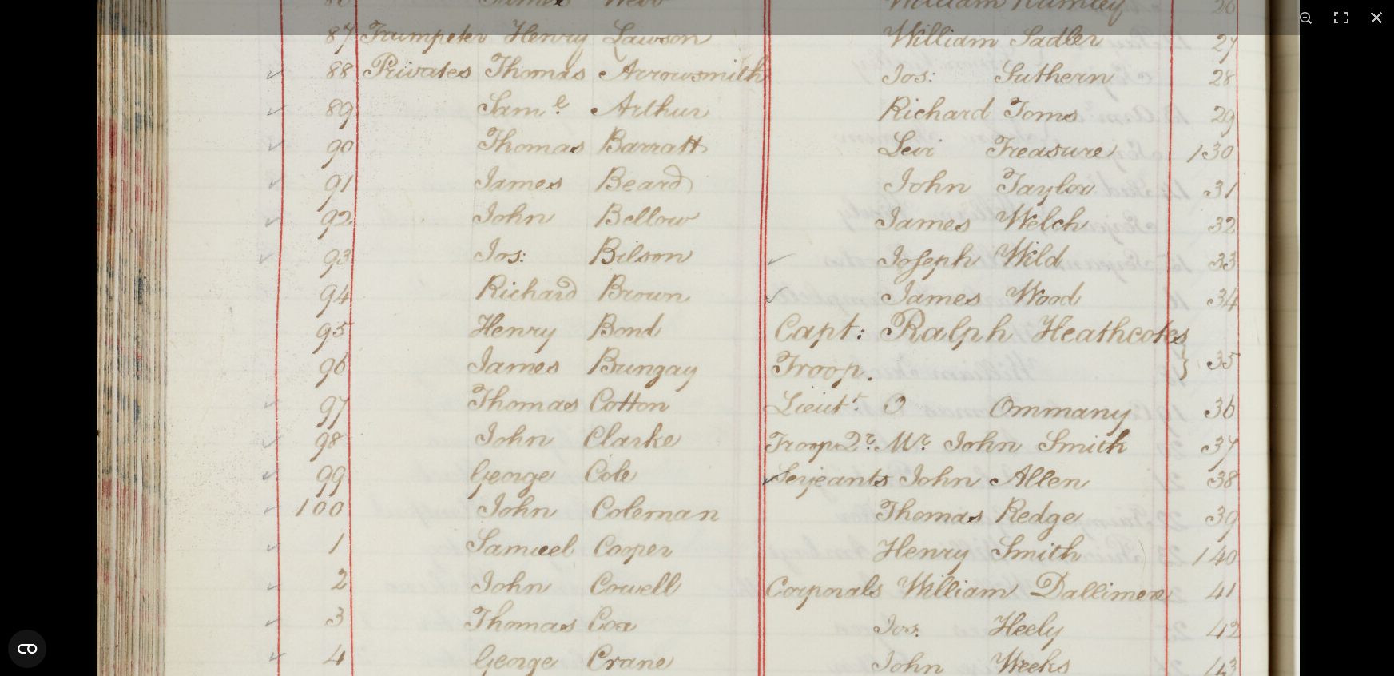
click at [553, 285] on img at bounding box center [699, 234] width 1212 height 1726
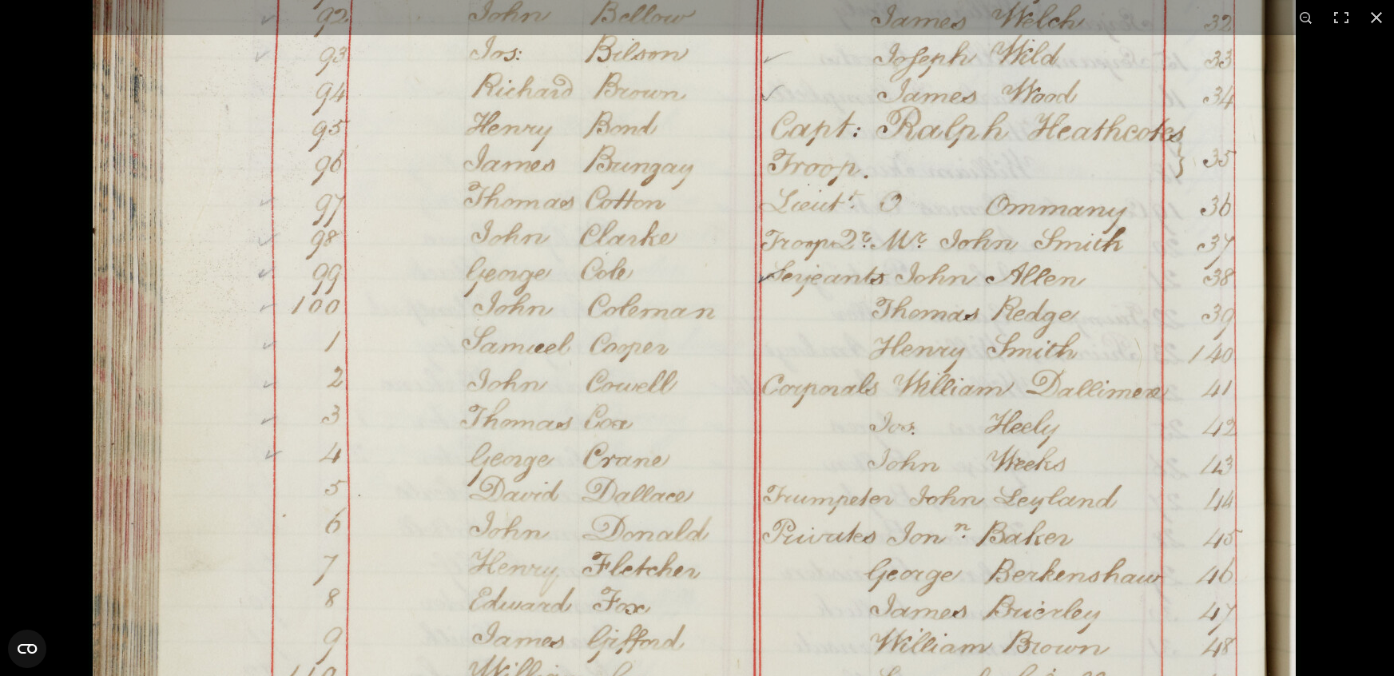
click at [550, 548] on img at bounding box center [695, 32] width 1212 height 1726
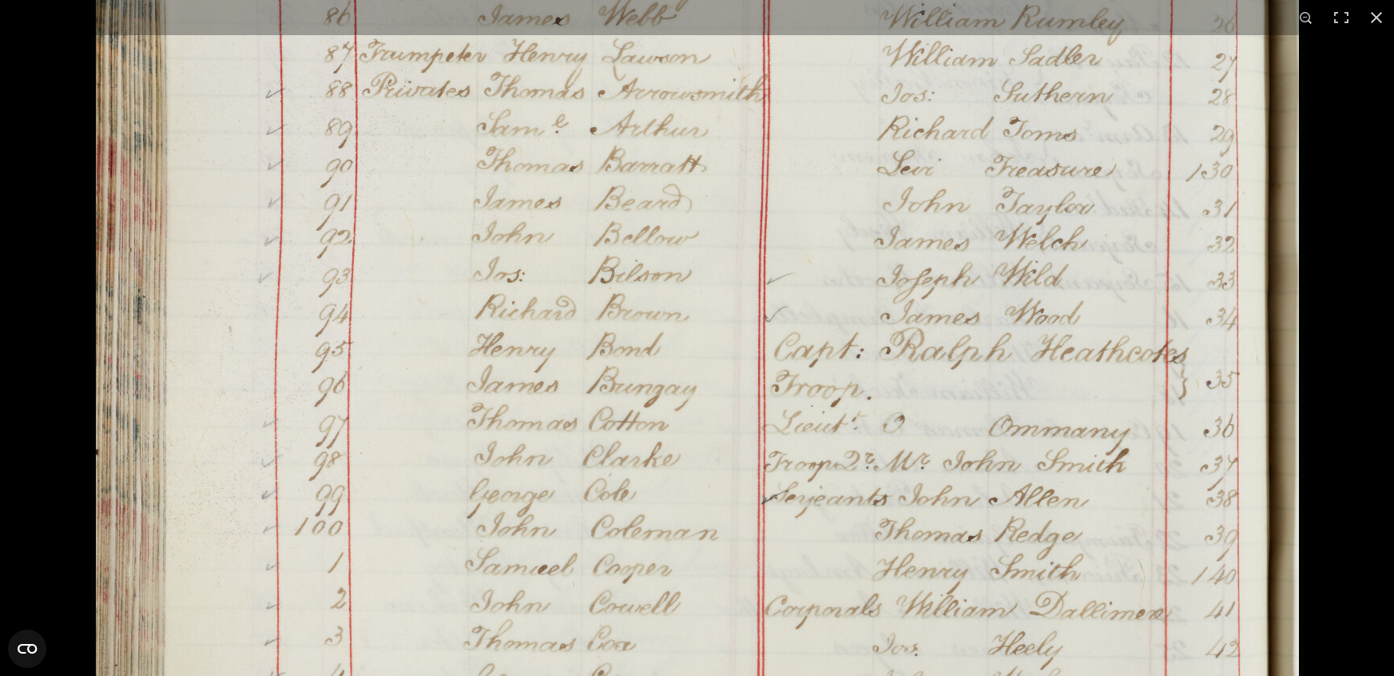
click at [496, 493] on img at bounding box center [698, 253] width 1212 height 1726
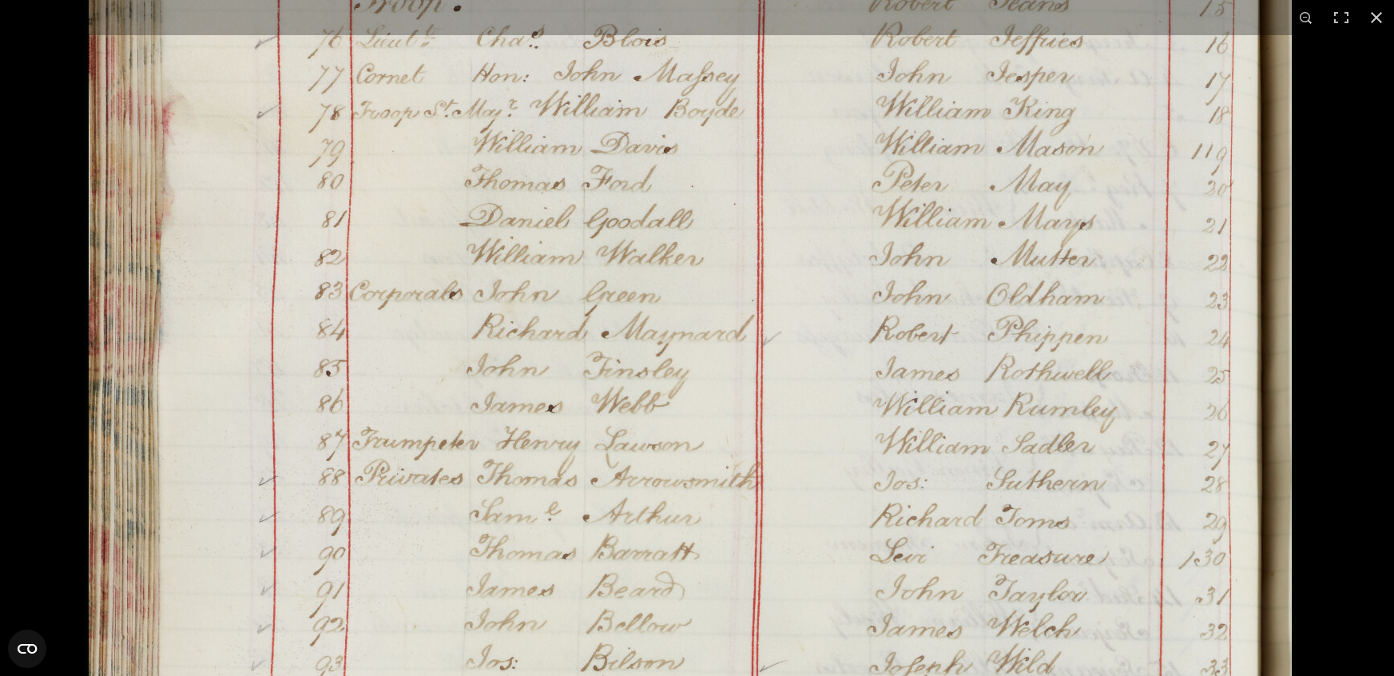
click at [475, 423] on img at bounding box center [691, 641] width 1212 height 1726
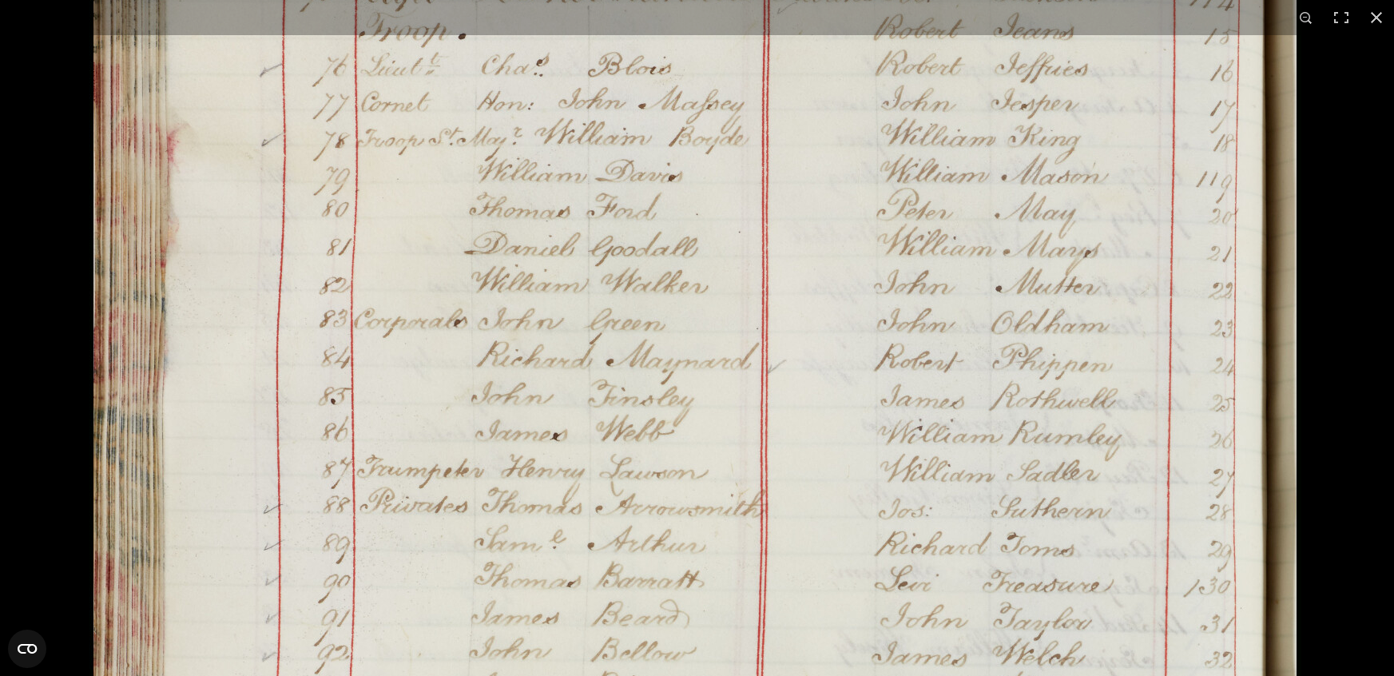
click at [479, 414] on img at bounding box center [695, 669] width 1212 height 1726
